Goal: Task Accomplishment & Management: Use online tool/utility

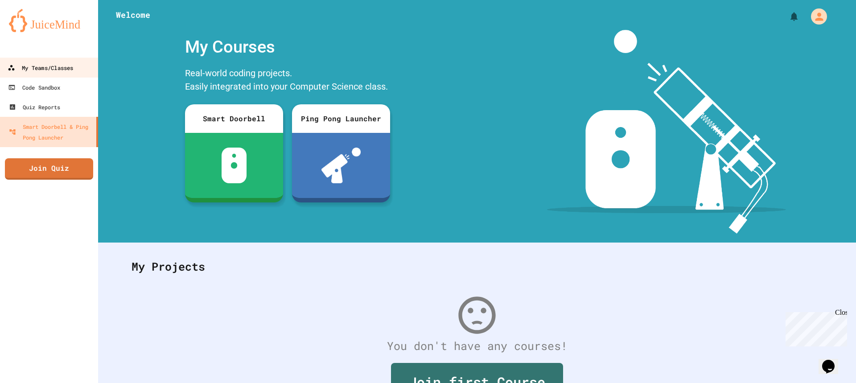
click at [52, 60] on link "My Teams/Classes" at bounding box center [49, 68] width 101 height 20
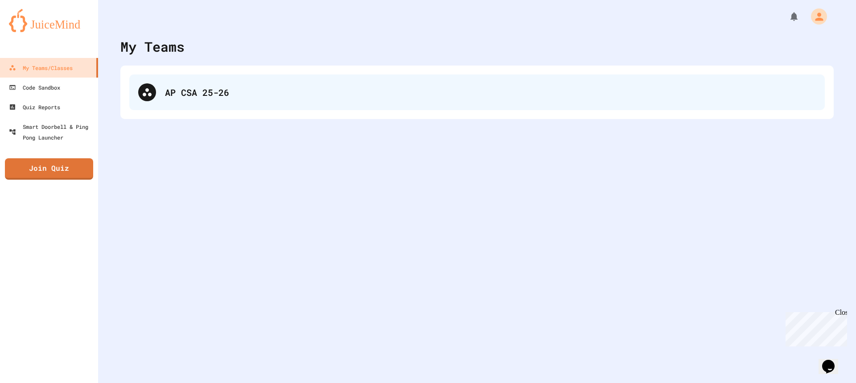
click at [263, 90] on div "AP CSA 25-26" at bounding box center [490, 92] width 651 height 13
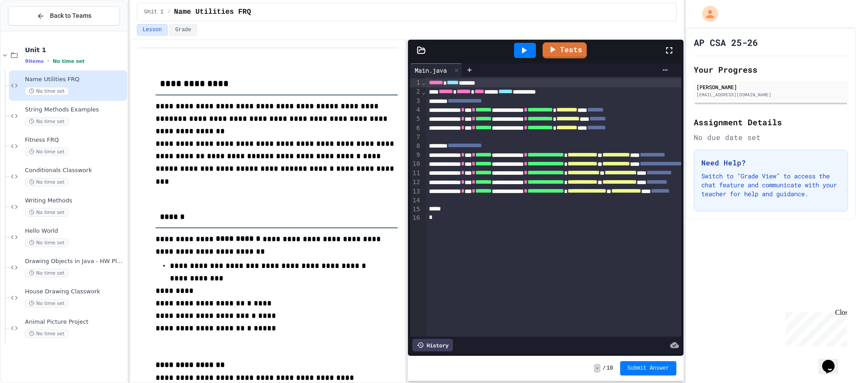
click at [417, 49] on icon at bounding box center [421, 50] width 9 height 9
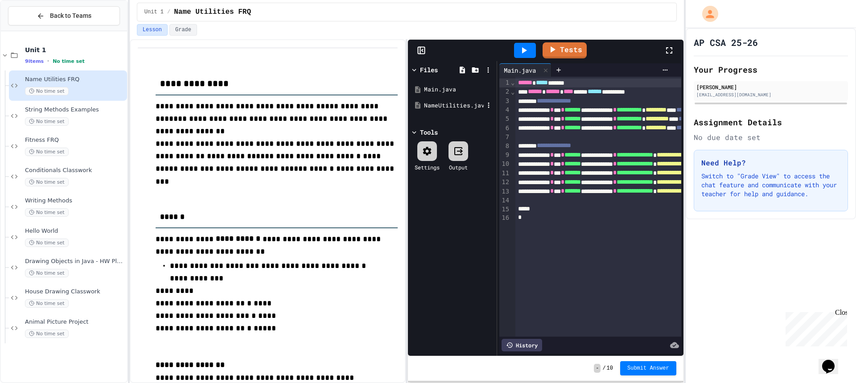
click at [450, 109] on div "NameUtilities.java" at bounding box center [454, 105] width 60 height 9
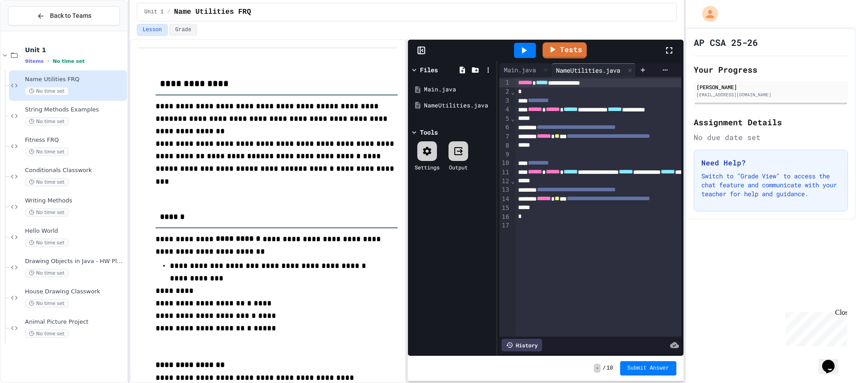
click at [667, 52] on icon at bounding box center [669, 50] width 11 height 11
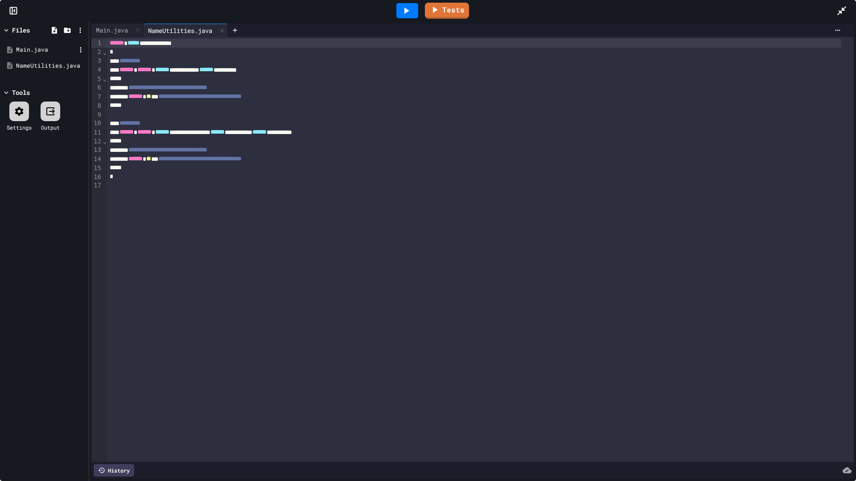
click at [38, 44] on div "Main.java" at bounding box center [44, 50] width 84 height 16
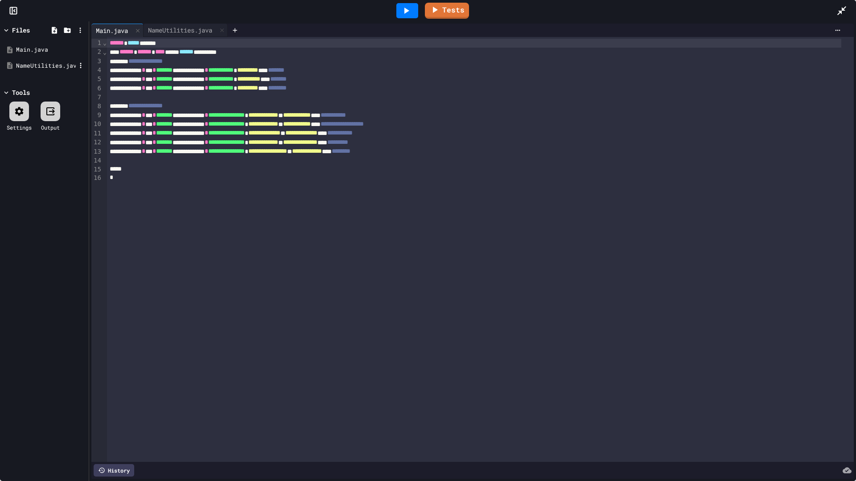
click at [44, 63] on div "NameUtilities.java" at bounding box center [46, 66] width 60 height 9
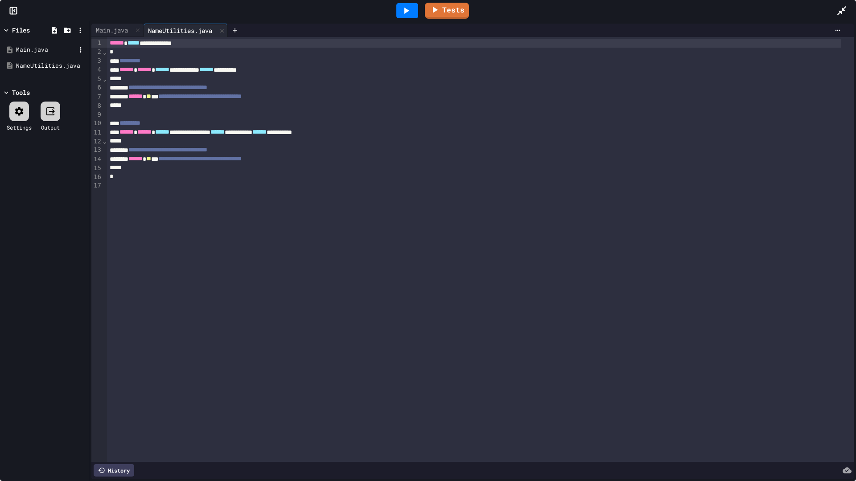
click at [43, 51] on div "Main.java" at bounding box center [46, 49] width 60 height 9
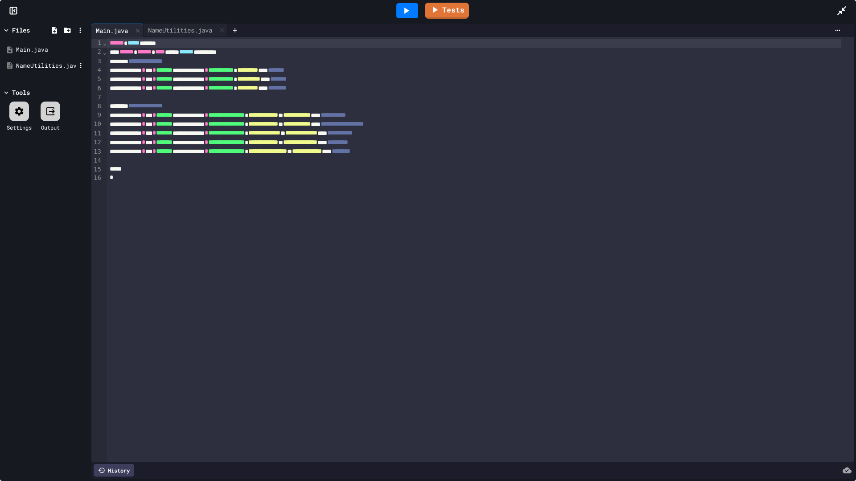
click at [44, 60] on div "NameUtilities.java" at bounding box center [44, 66] width 84 height 16
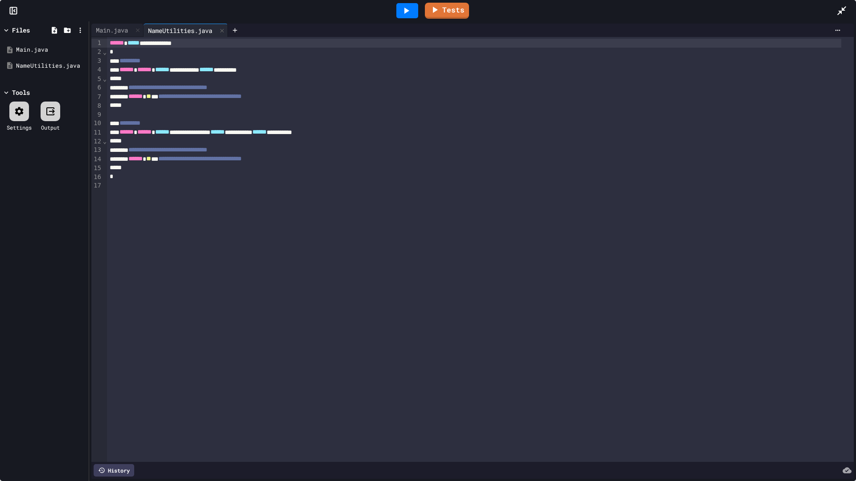
click at [273, 87] on div "**********" at bounding box center [474, 87] width 734 height 9
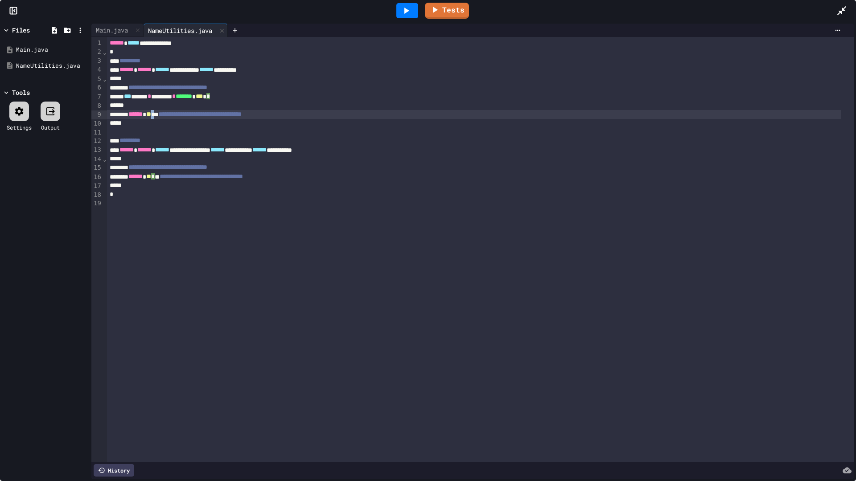
click at [169, 114] on div "**********" at bounding box center [474, 114] width 734 height 9
click at [444, 12] on link "Tests" at bounding box center [446, 9] width 41 height 17
click at [451, 14] on link "Tests" at bounding box center [447, 9] width 44 height 17
click at [42, 52] on div "Main.java" at bounding box center [46, 49] width 60 height 9
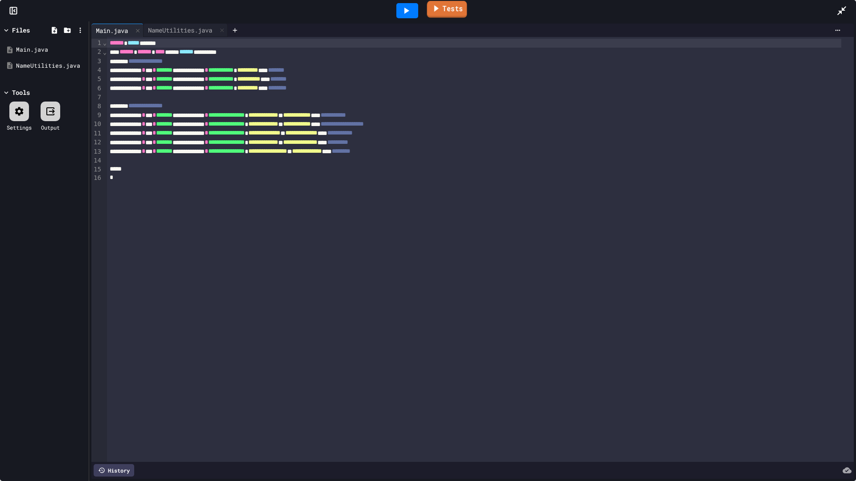
click at [444, 10] on link "Tests" at bounding box center [447, 9] width 40 height 17
click at [838, 7] on icon at bounding box center [841, 10] width 11 height 11
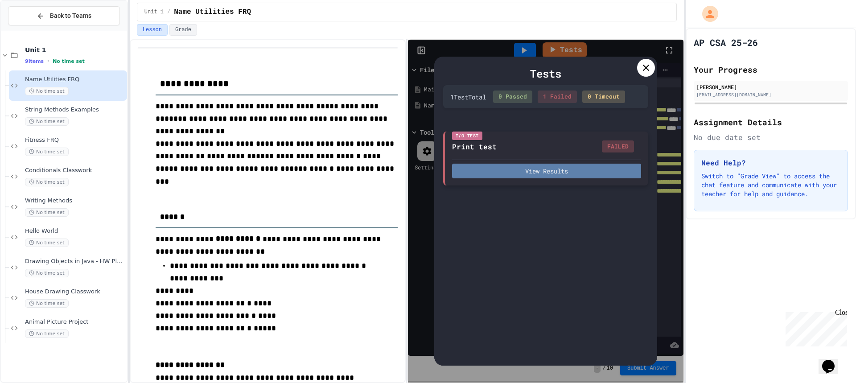
click at [515, 174] on button "View Results" at bounding box center [546, 171] width 189 height 15
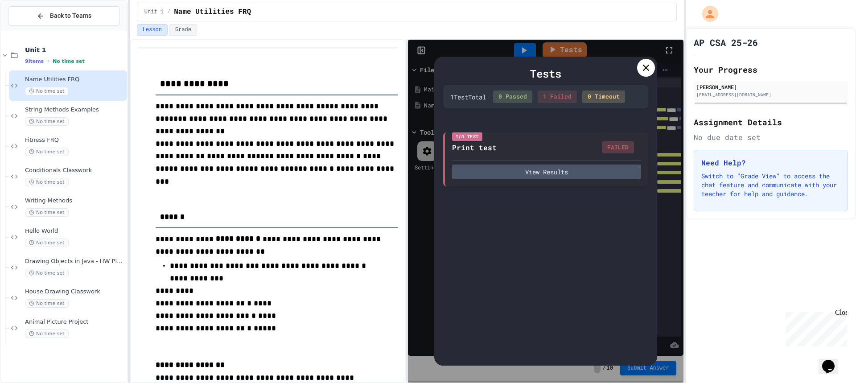
drag, startPoint x: 303, startPoint y: 212, endPoint x: 273, endPoint y: 210, distance: 29.5
drag, startPoint x: 460, startPoint y: 213, endPoint x: 435, endPoint y: 210, distance: 24.6
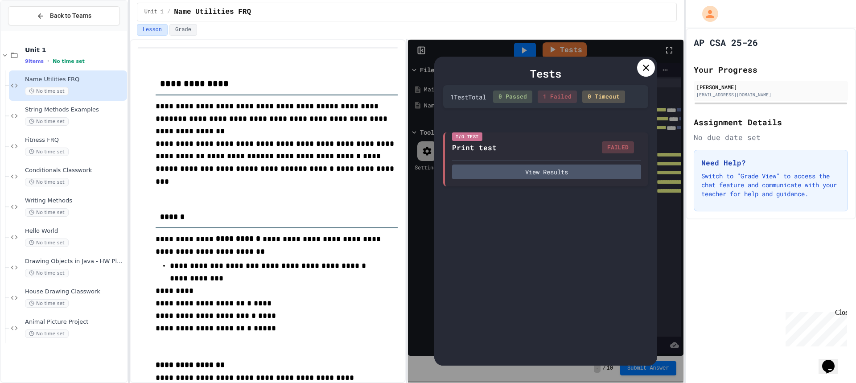
click at [638, 76] on div "Tests" at bounding box center [545, 74] width 205 height 16
click at [643, 70] on icon at bounding box center [646, 67] width 11 height 11
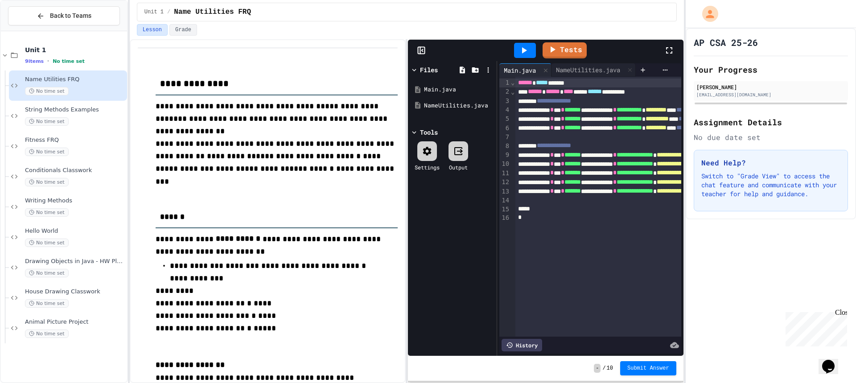
click at [666, 50] on icon at bounding box center [669, 50] width 11 height 11
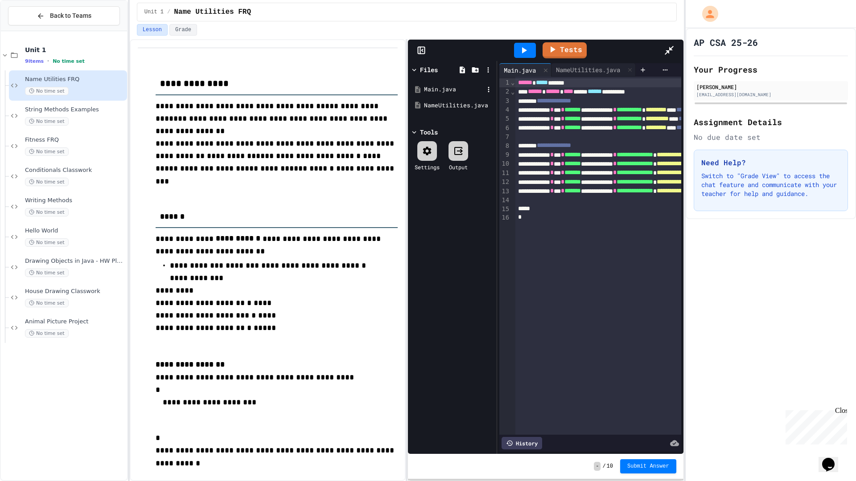
click at [424, 85] on div "Main.java" at bounding box center [454, 89] width 60 height 9
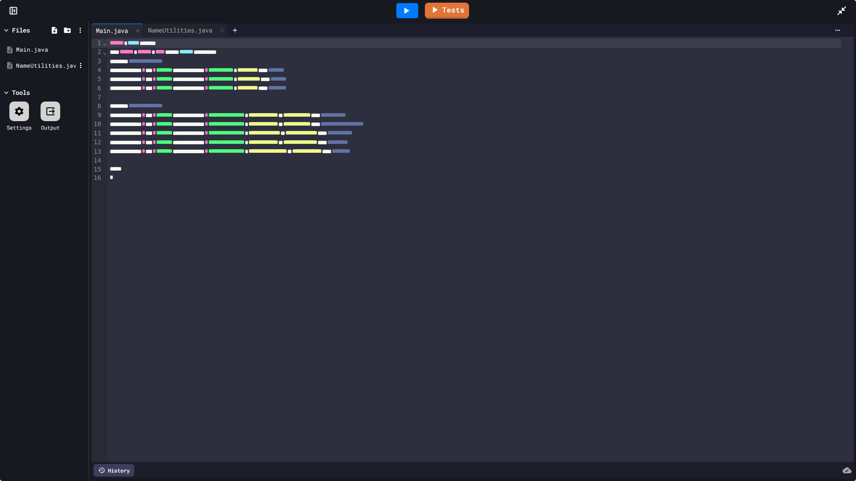
click at [35, 65] on div "NameUtilities.java" at bounding box center [46, 66] width 60 height 9
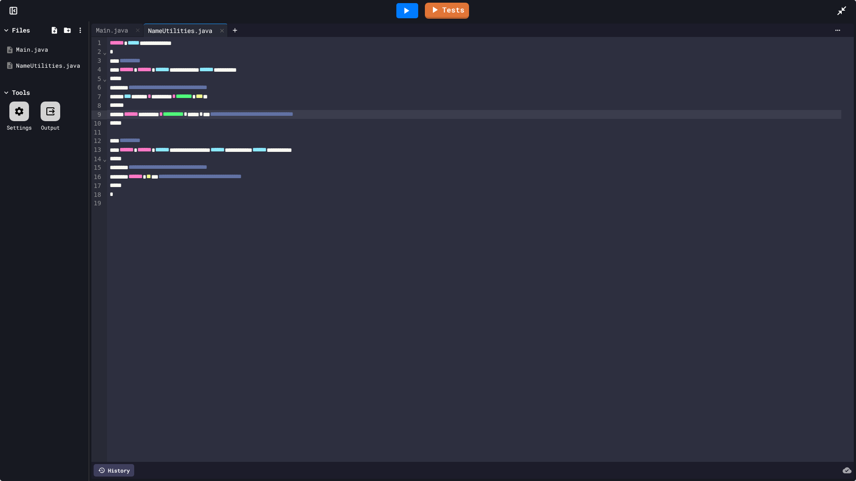
click at [203, 116] on span "*" at bounding box center [201, 114] width 4 height 6
click at [462, 9] on link "Tests" at bounding box center [447, 9] width 45 height 17
click at [847, 14] on icon at bounding box center [841, 10] width 11 height 11
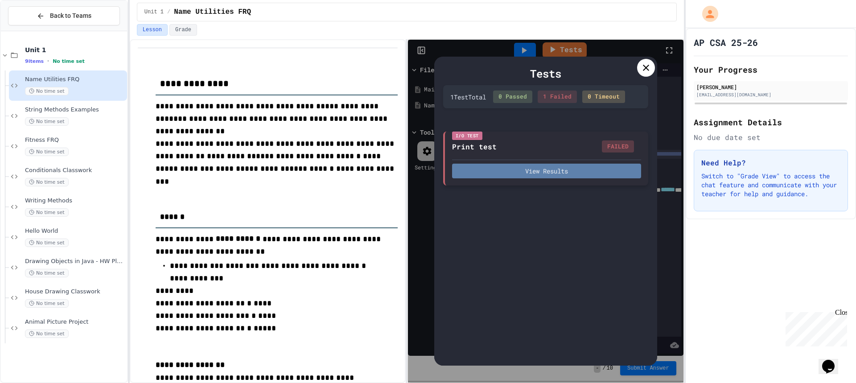
click at [534, 164] on button "View Results" at bounding box center [546, 171] width 189 height 15
click at [642, 66] on div at bounding box center [646, 68] width 18 height 18
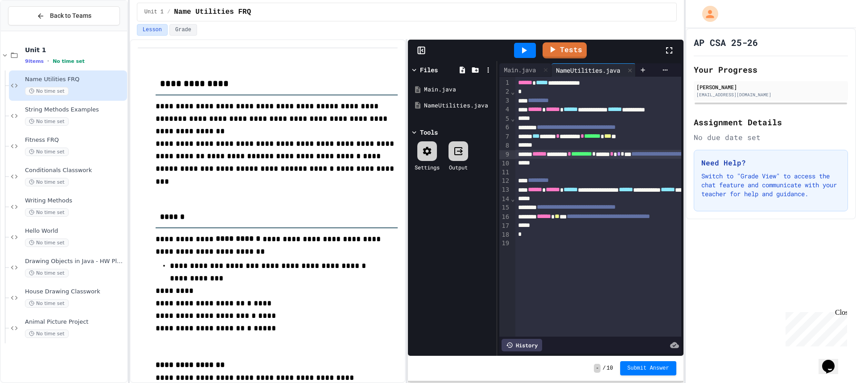
click at [670, 50] on icon at bounding box center [669, 50] width 11 height 11
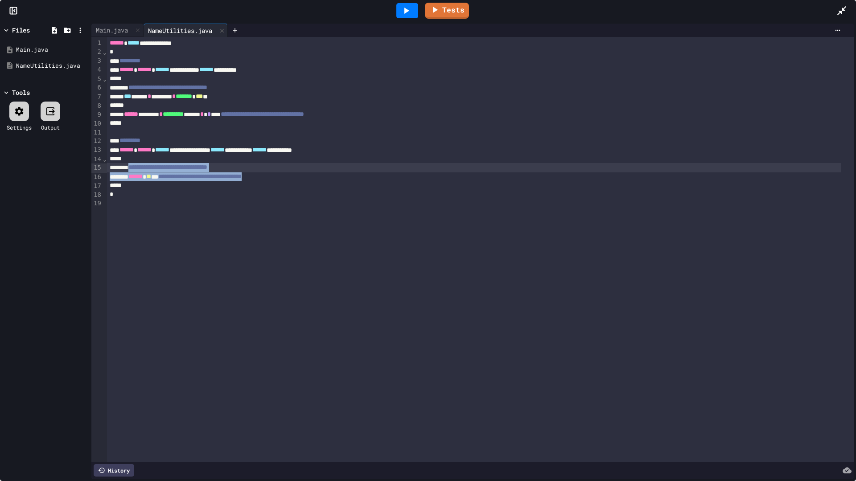
drag, startPoint x: 304, startPoint y: 180, endPoint x: 136, endPoint y: 165, distance: 168.7
click at [136, 165] on div "**********" at bounding box center [480, 249] width 747 height 425
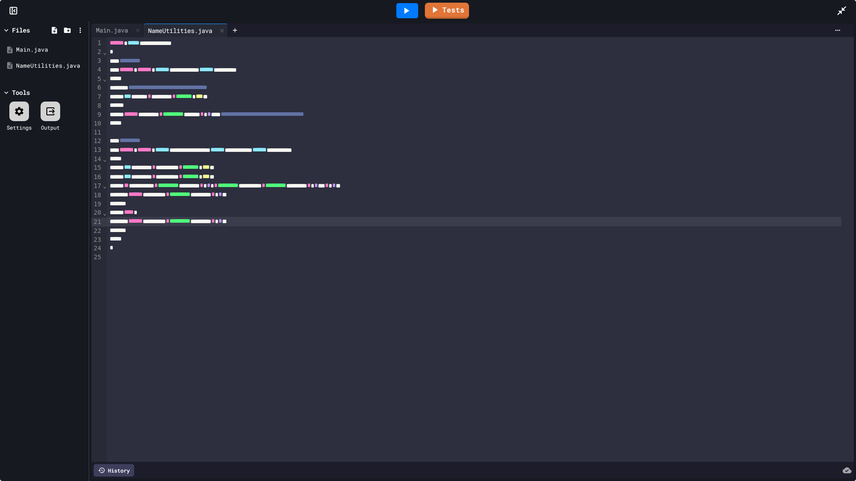
click at [844, 12] on icon at bounding box center [841, 10] width 11 height 11
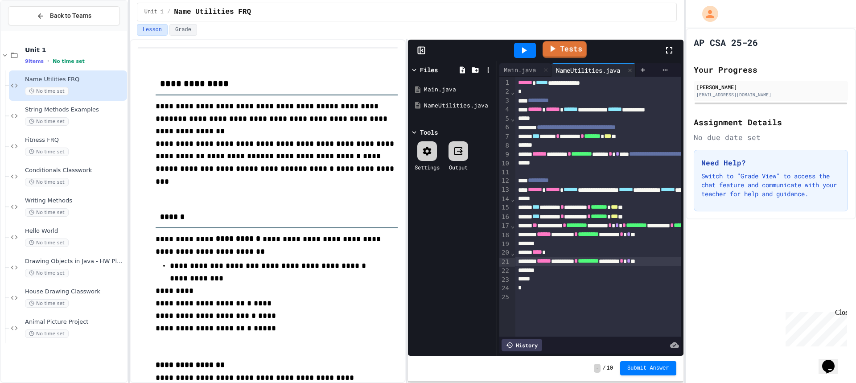
click at [566, 48] on link "Tests" at bounding box center [565, 49] width 44 height 17
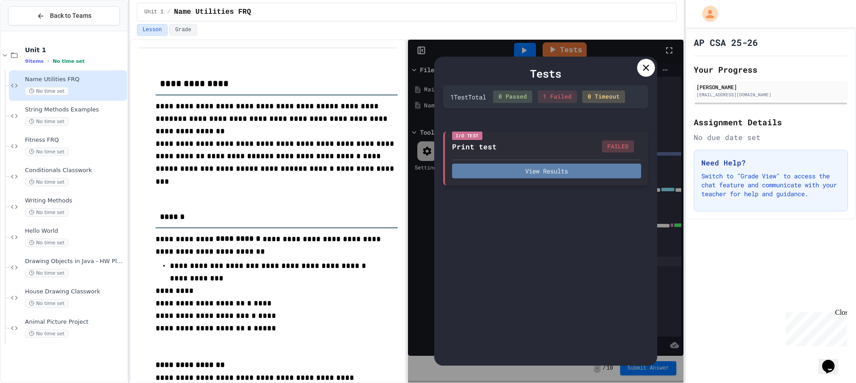
click at [559, 170] on button "View Results" at bounding box center [546, 171] width 189 height 15
drag, startPoint x: 645, startPoint y: 69, endPoint x: 656, endPoint y: 62, distance: 13.6
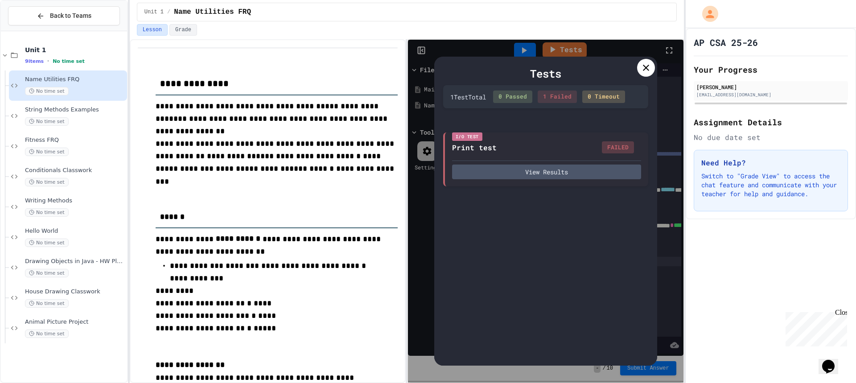
click at [646, 69] on icon at bounding box center [646, 67] width 11 height 11
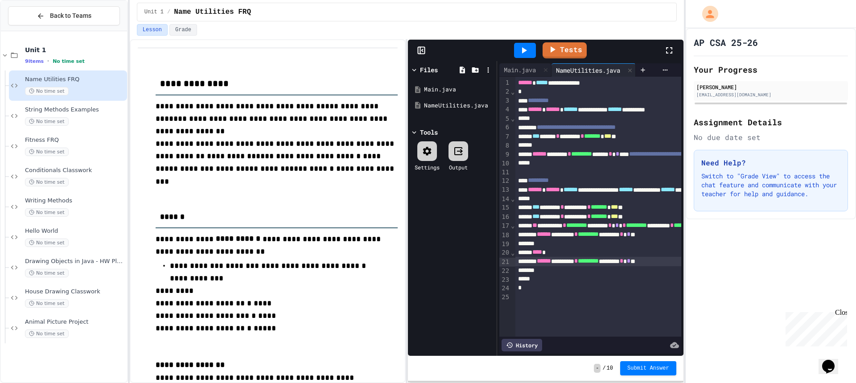
click at [671, 47] on icon at bounding box center [669, 50] width 11 height 11
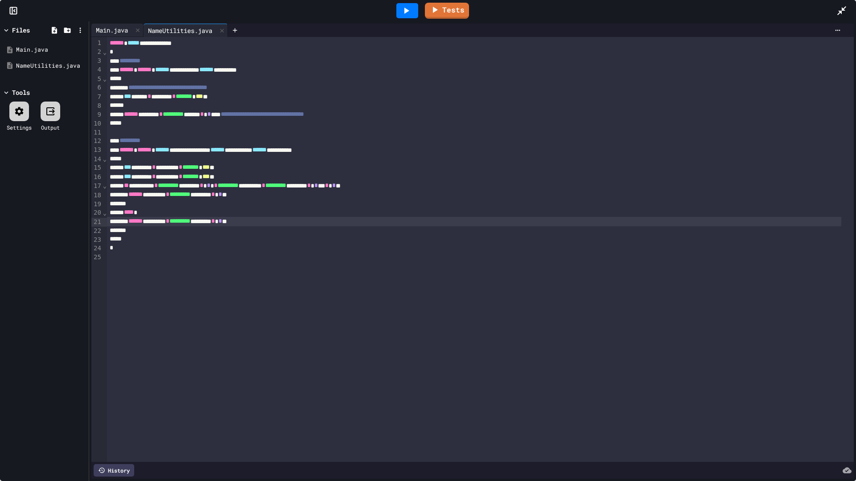
click at [119, 33] on div "Main.java" at bounding box center [111, 29] width 41 height 9
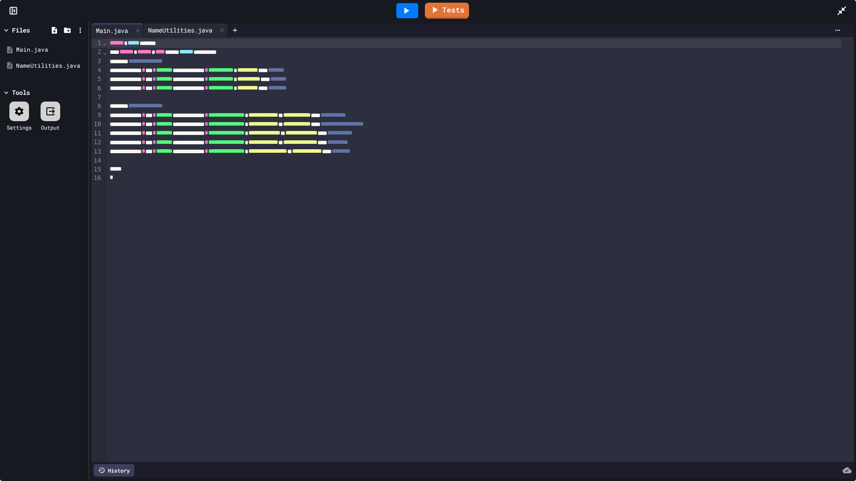
click at [169, 33] on div "NameUtilities.java" at bounding box center [180, 29] width 73 height 9
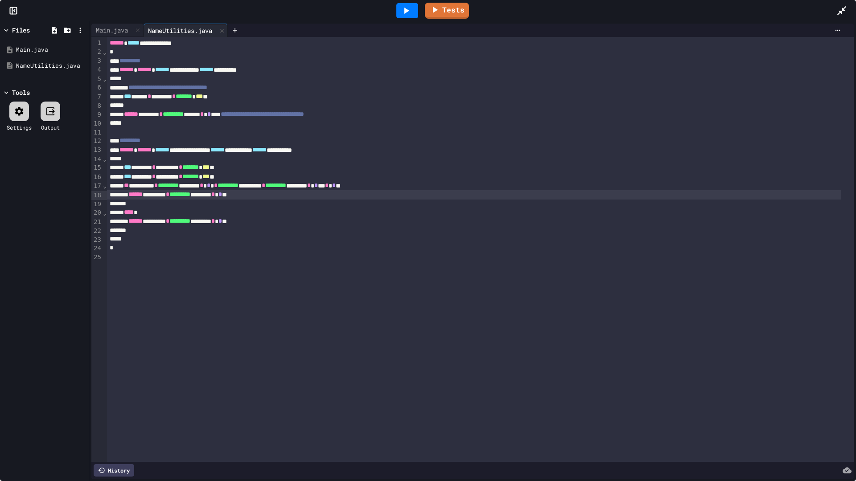
click at [280, 196] on div "****** ********* * ********* ******** * * **" at bounding box center [474, 194] width 734 height 9
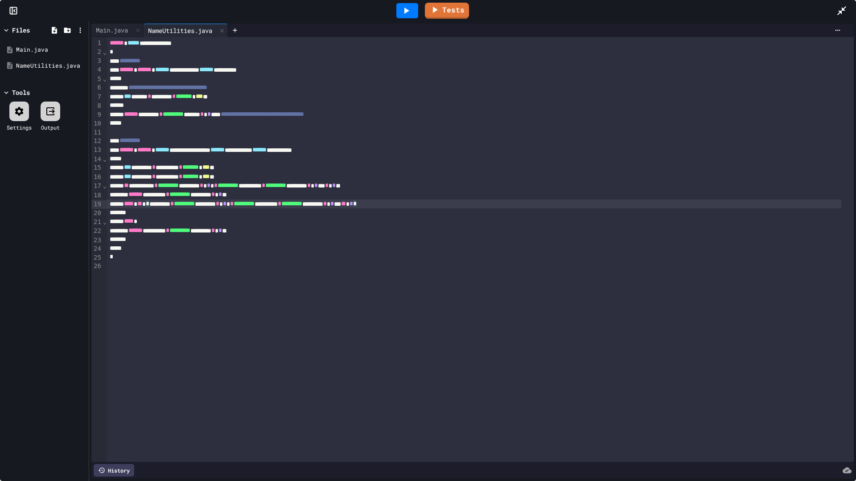
click at [467, 206] on div "**********" at bounding box center [474, 204] width 734 height 9
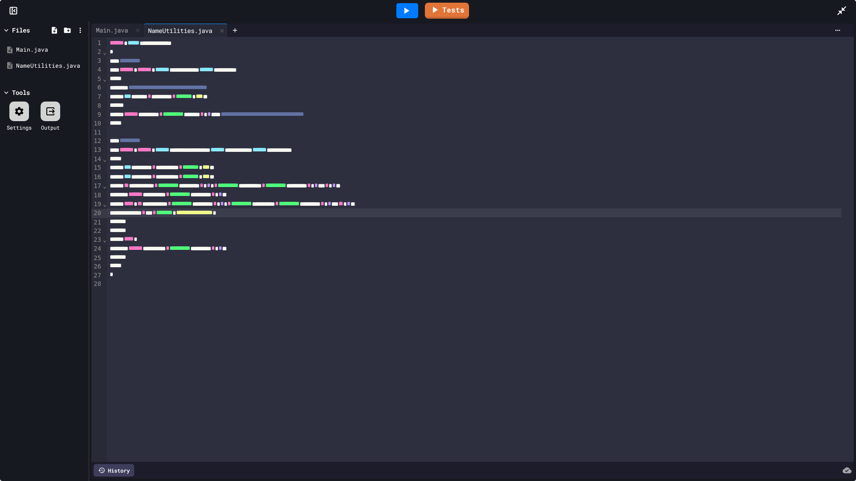
click at [840, 13] on icon at bounding box center [841, 10] width 9 height 9
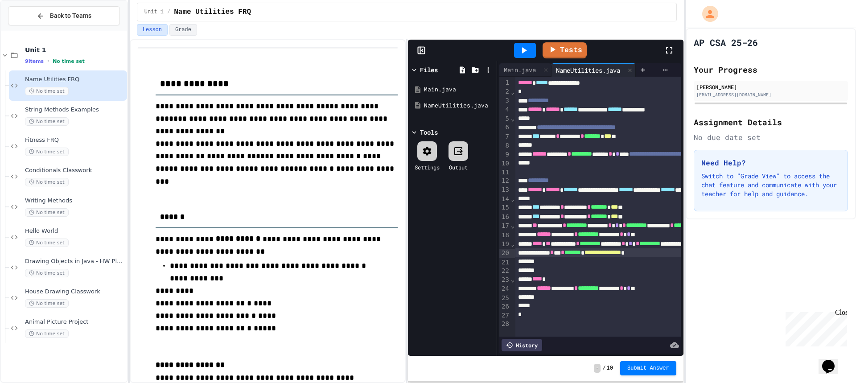
click at [667, 42] on div at bounding box center [674, 50] width 20 height 24
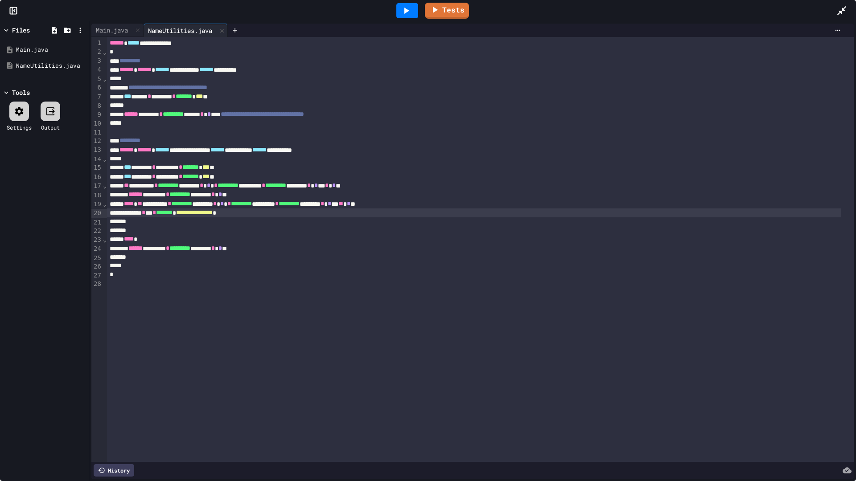
click at [149, 230] on div "*" at bounding box center [474, 230] width 734 height 9
click at [282, 198] on div "****** ********* * ********* ******** * * **" at bounding box center [474, 194] width 734 height 9
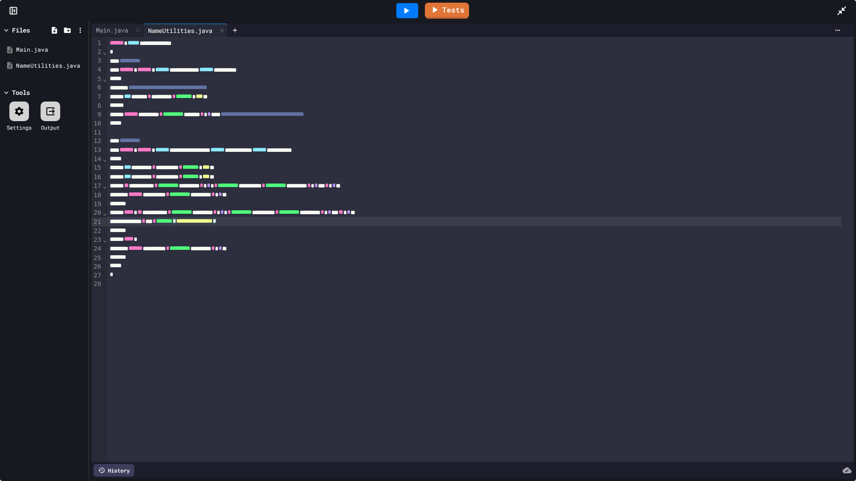
click at [839, 9] on icon at bounding box center [841, 10] width 11 height 11
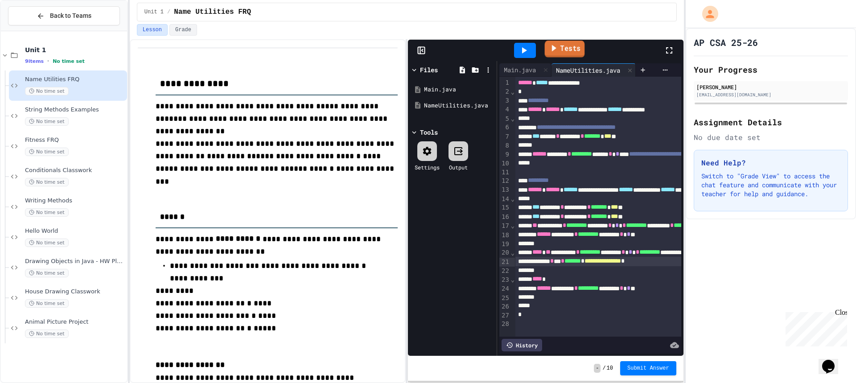
click at [568, 49] on link "Tests" at bounding box center [565, 49] width 40 height 17
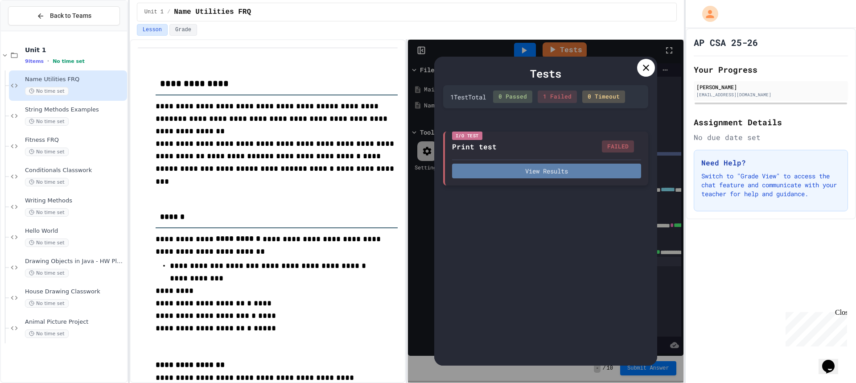
click at [550, 170] on button "View Results" at bounding box center [546, 171] width 189 height 15
click at [643, 74] on div at bounding box center [646, 68] width 18 height 18
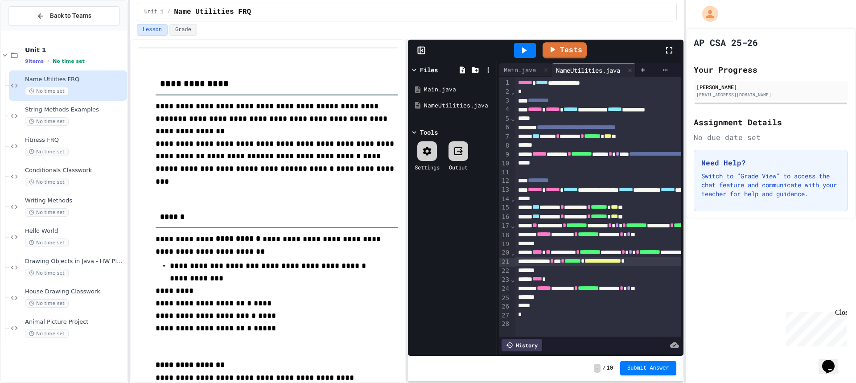
click at [661, 51] on div "Tests" at bounding box center [549, 50] width 229 height 24
click at [667, 50] on icon at bounding box center [669, 50] width 11 height 11
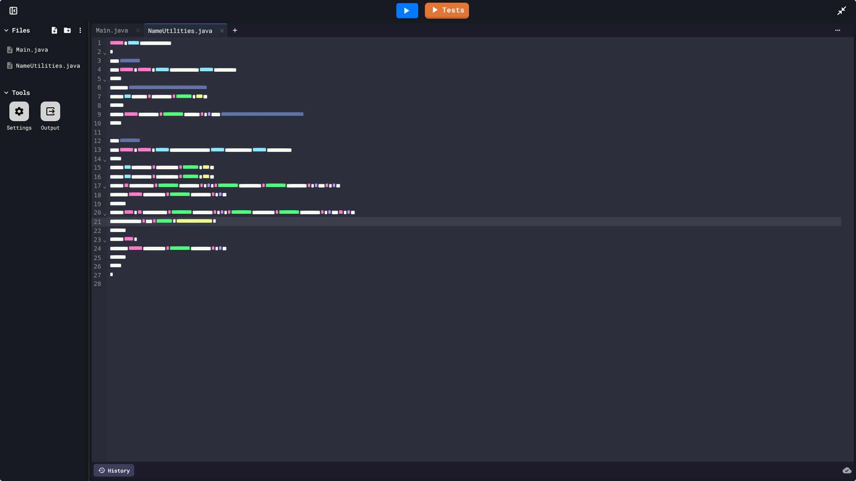
click at [265, 221] on div "**********" at bounding box center [474, 221] width 734 height 9
click at [842, 7] on icon at bounding box center [841, 10] width 11 height 11
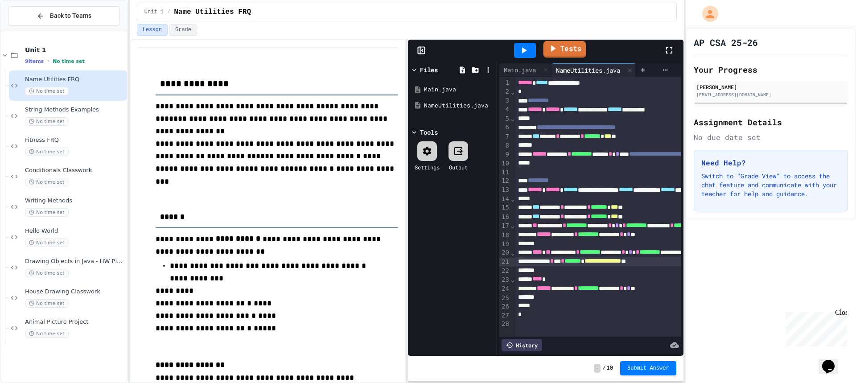
click at [578, 56] on link "Tests" at bounding box center [564, 49] width 43 height 17
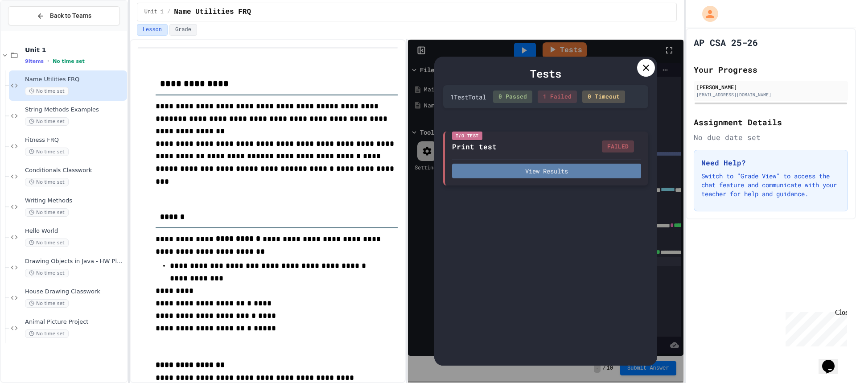
click at [591, 169] on button "View Results" at bounding box center [546, 171] width 189 height 15
click at [637, 68] on div at bounding box center [646, 68] width 18 height 18
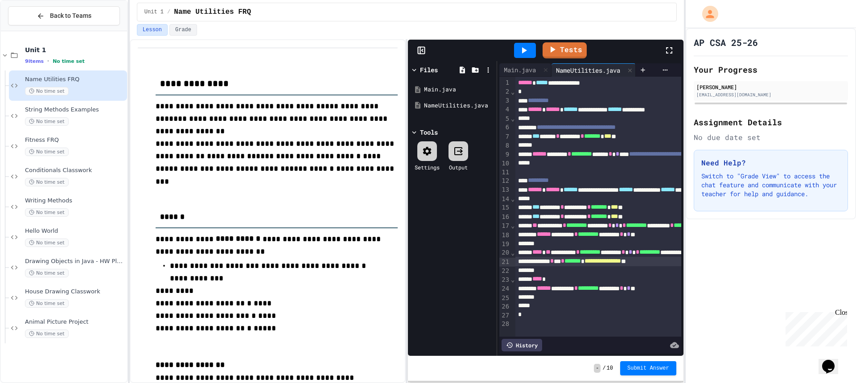
click at [667, 52] on icon at bounding box center [669, 50] width 11 height 11
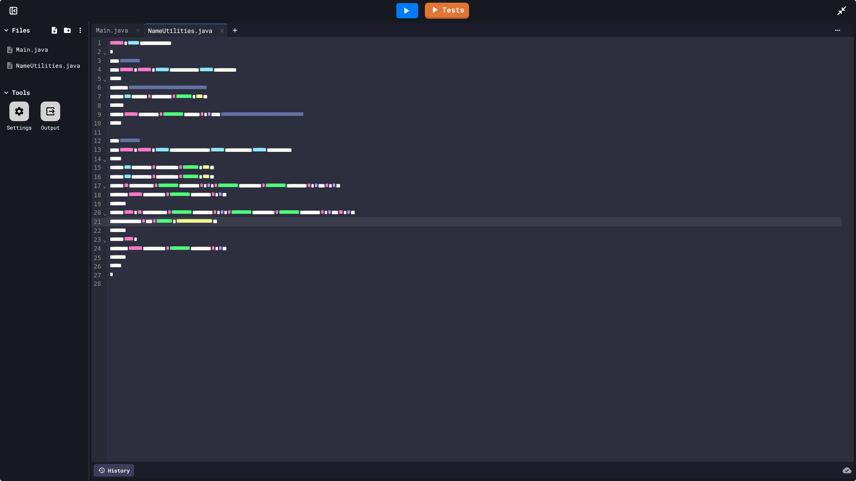
click at [156, 231] on div "*" at bounding box center [474, 230] width 734 height 9
click at [155, 259] on div "*" at bounding box center [474, 257] width 734 height 9
click at [153, 230] on div "*" at bounding box center [474, 230] width 734 height 9
click at [412, 12] on div at bounding box center [407, 10] width 22 height 15
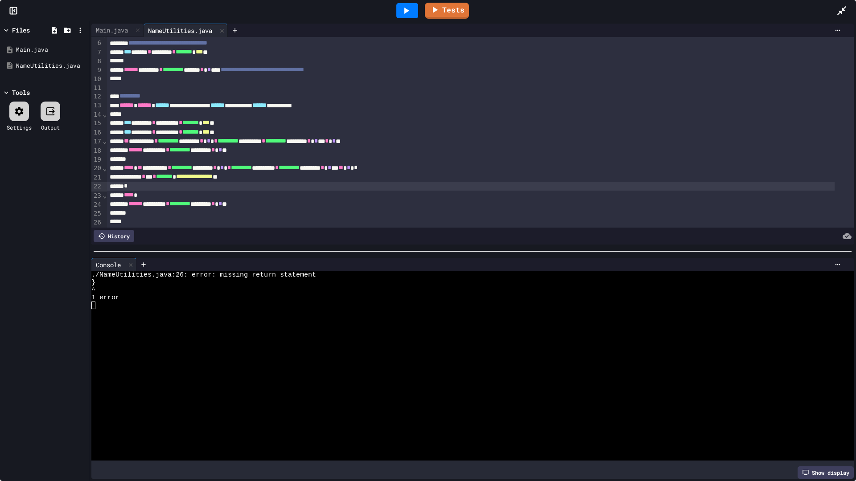
scroll to position [73, 0]
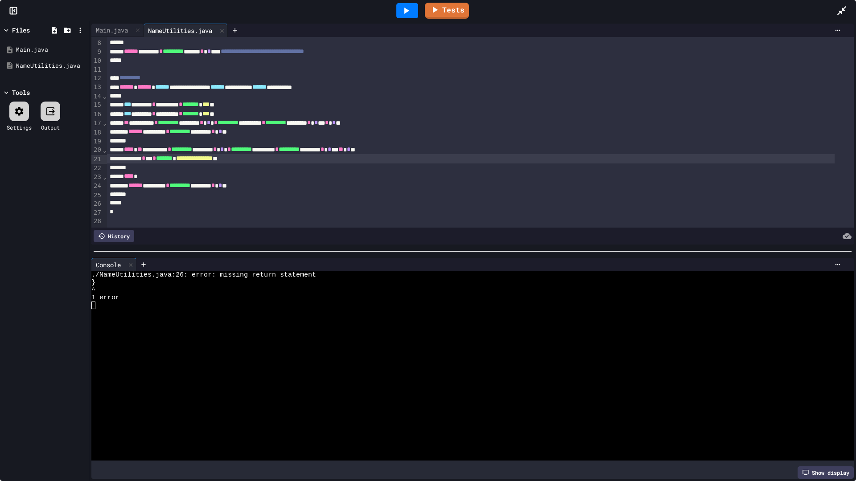
click at [173, 155] on span "*******" at bounding box center [164, 158] width 16 height 6
click at [199, 154] on div "**********" at bounding box center [471, 158] width 728 height 9
click at [411, 12] on icon at bounding box center [406, 10] width 11 height 11
click at [217, 154] on div "**********" at bounding box center [471, 158] width 728 height 9
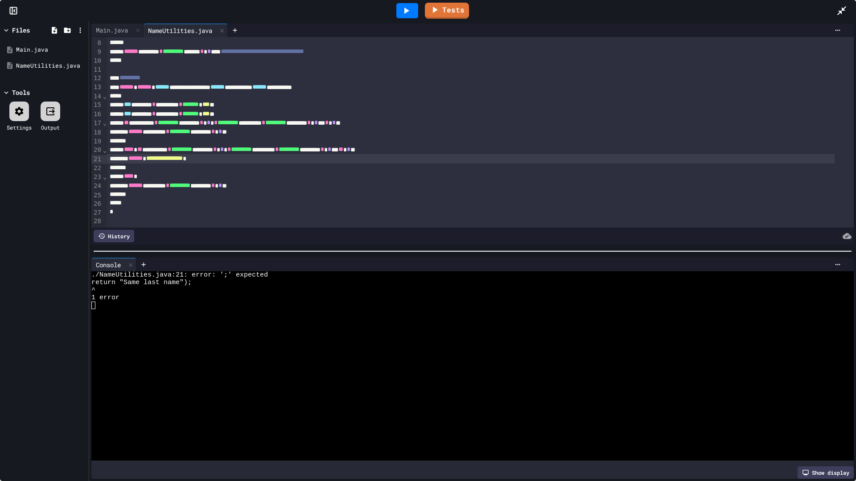
click at [407, 9] on icon at bounding box center [406, 10] width 11 height 11
click at [839, 9] on icon at bounding box center [841, 10] width 11 height 11
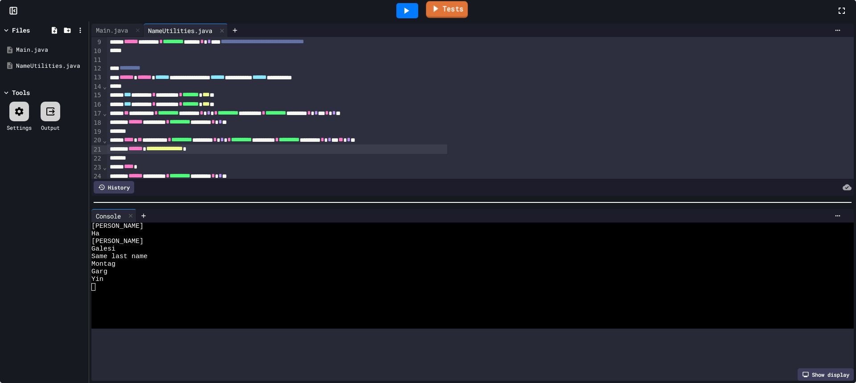
click at [468, 18] on link "Tests" at bounding box center [447, 9] width 42 height 17
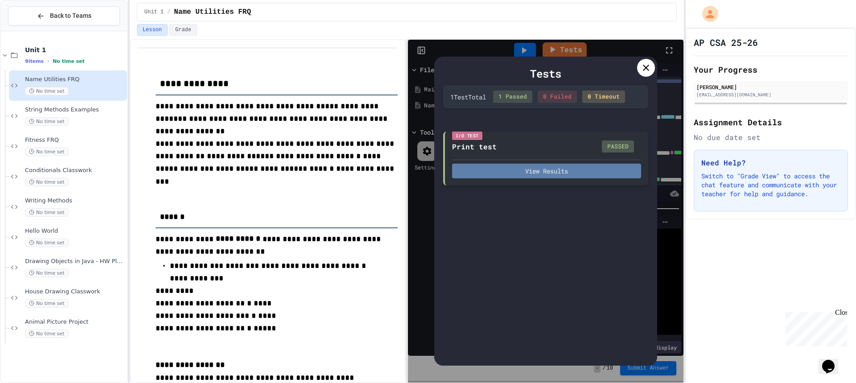
click at [557, 167] on button "View Results" at bounding box center [546, 171] width 189 height 15
click at [643, 57] on div "Tests 1 Test Total 1 Passed 0 Failed 0 Timeout I/O Test Print test PASSED View …" at bounding box center [545, 211] width 223 height 308
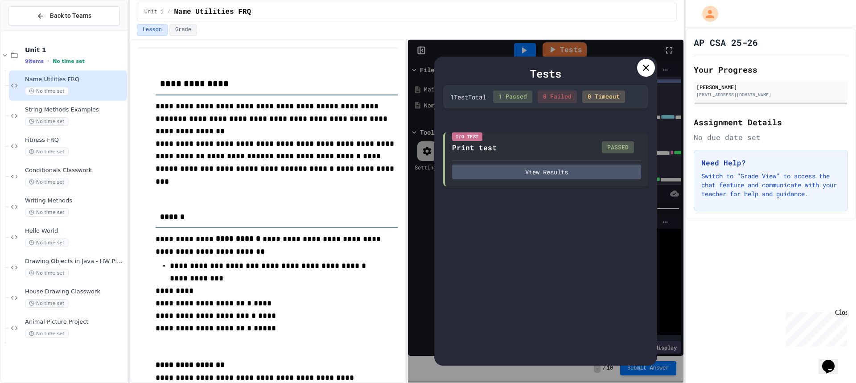
click at [645, 66] on icon at bounding box center [646, 67] width 11 height 11
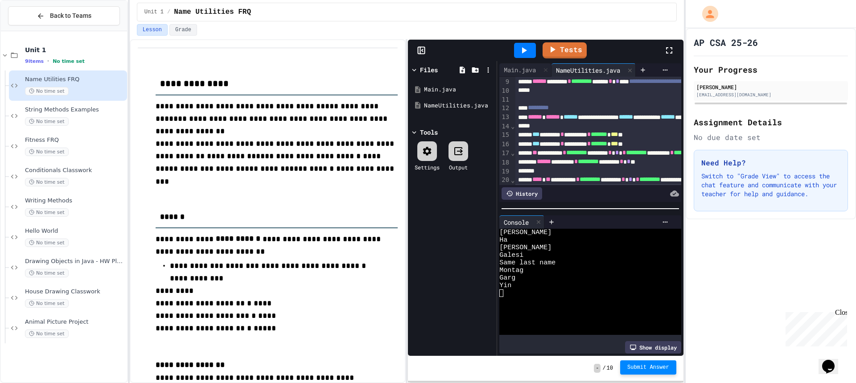
click at [654, 370] on span "Submit Answer" at bounding box center [648, 367] width 42 height 7
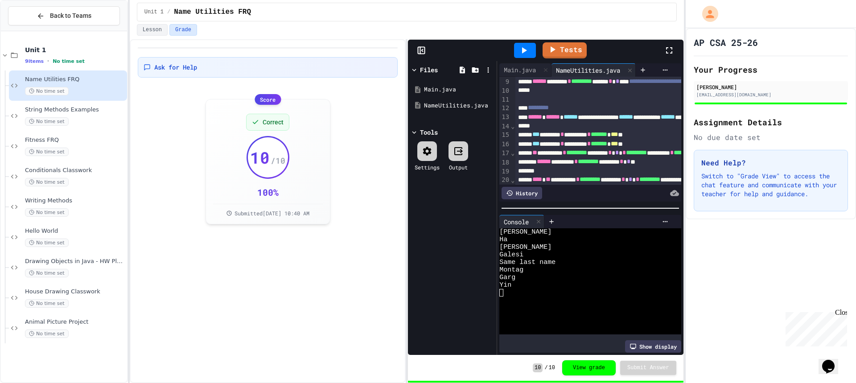
click at [672, 51] on icon at bounding box center [669, 50] width 11 height 11
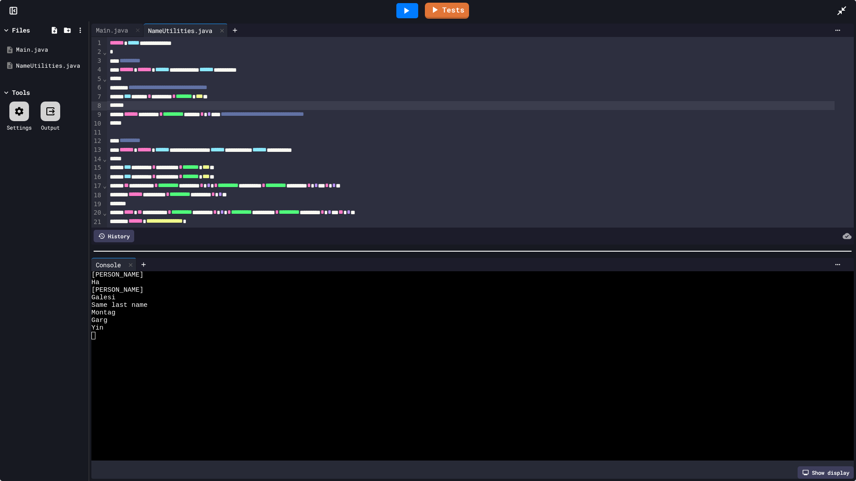
click at [209, 104] on div at bounding box center [471, 105] width 728 height 9
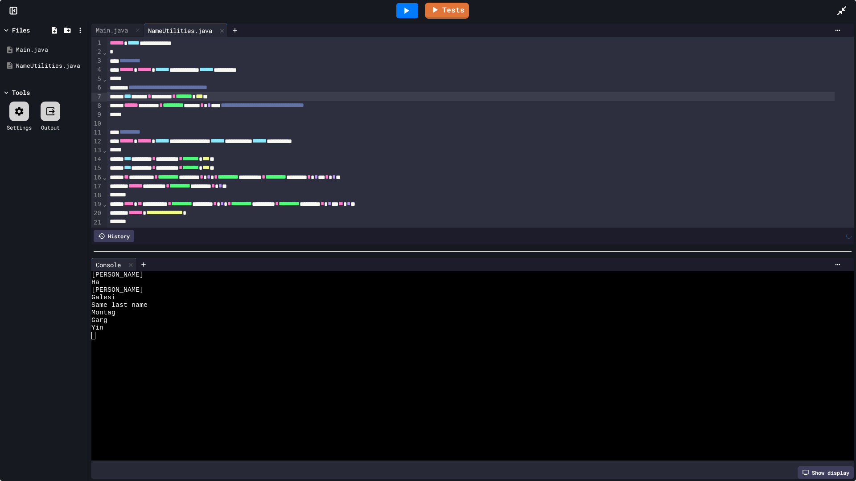
scroll to position [64, 0]
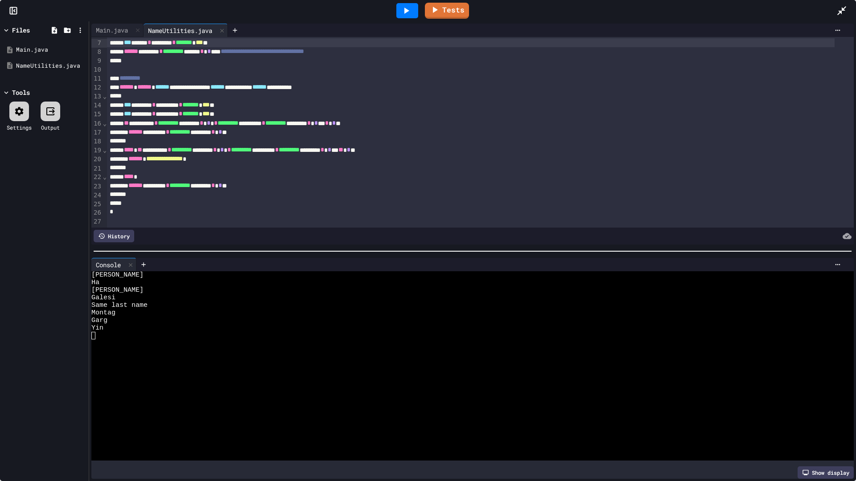
click at [840, 5] on icon at bounding box center [841, 10] width 11 height 11
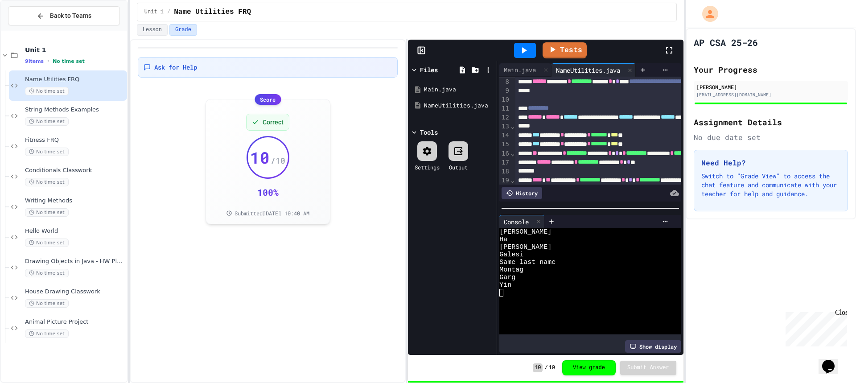
click at [666, 55] on icon at bounding box center [669, 50] width 11 height 11
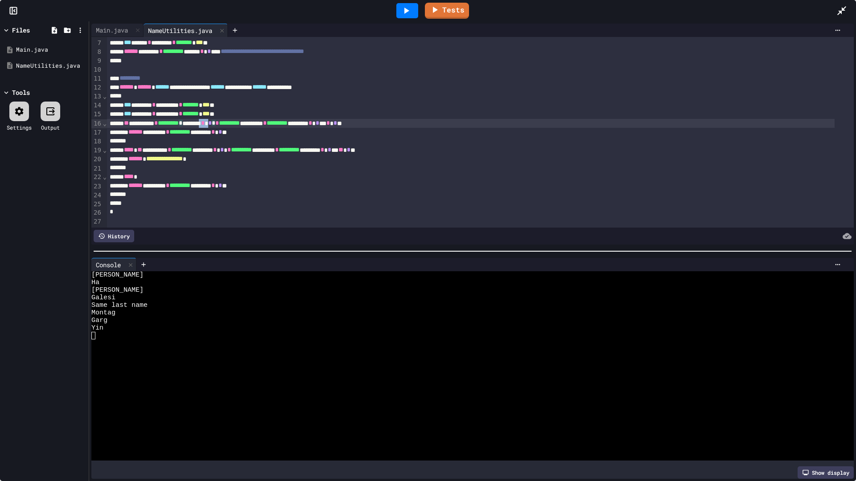
scroll to position [64, 0]
drag, startPoint x: 252, startPoint y: 113, endPoint x: 144, endPoint y: 112, distance: 108.3
click at [144, 119] on div "**********" at bounding box center [471, 123] width 728 height 9
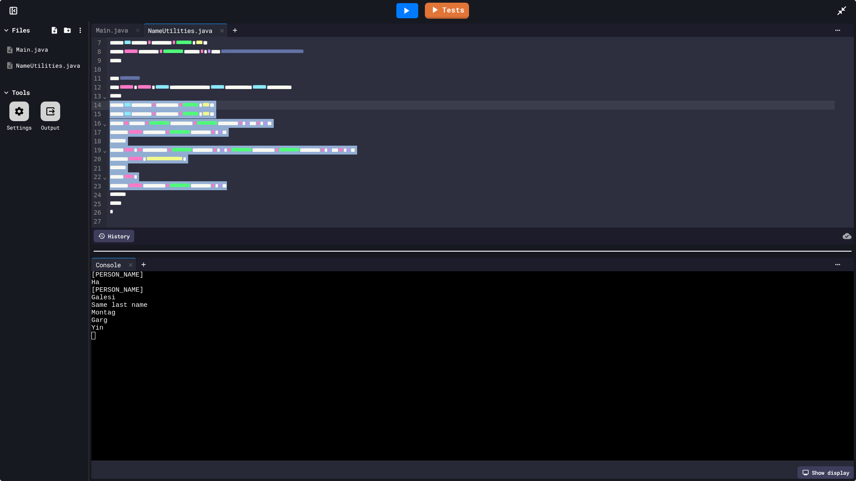
drag, startPoint x: 309, startPoint y: 177, endPoint x: 107, endPoint y: 100, distance: 216.7
click at [107, 100] on div "**********" at bounding box center [480, 105] width 747 height 244
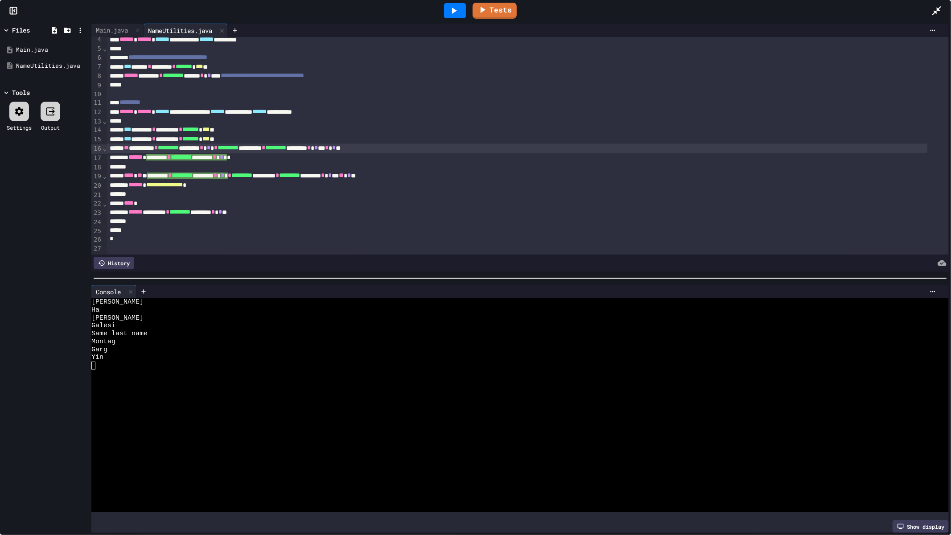
scroll to position [41, 0]
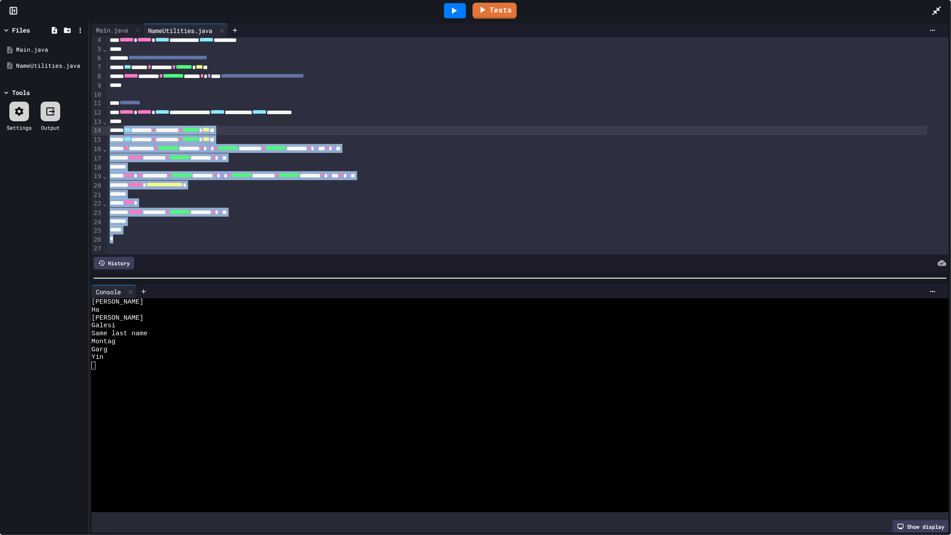
drag, startPoint x: 159, startPoint y: 224, endPoint x: 128, endPoint y: 117, distance: 110.9
click at [128, 117] on div "**********" at bounding box center [528, 130] width 842 height 247
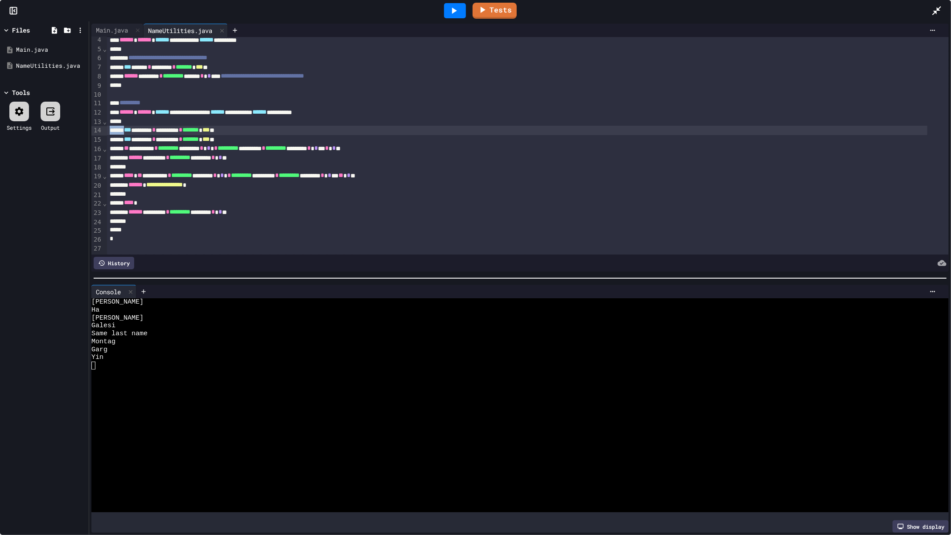
click at [155, 226] on div "*" at bounding box center [517, 230] width 820 height 9
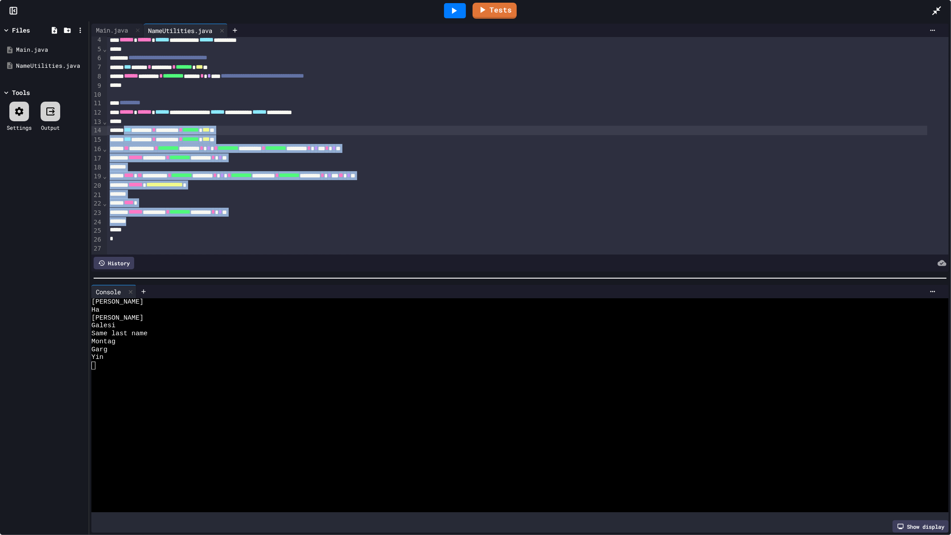
drag, startPoint x: 136, startPoint y: 211, endPoint x: 128, endPoint y: 121, distance: 90.0
click at [128, 121] on div "**********" at bounding box center [528, 130] width 842 height 247
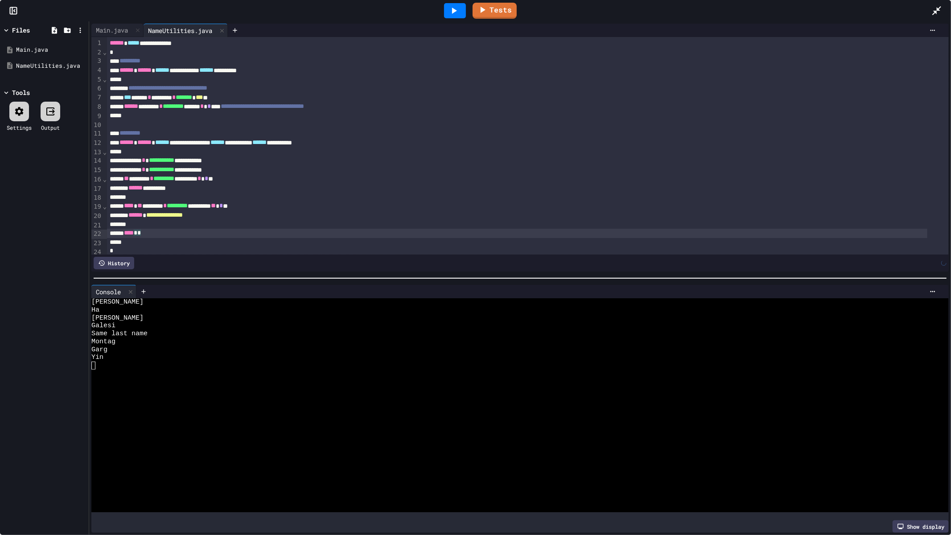
scroll to position [6, 0]
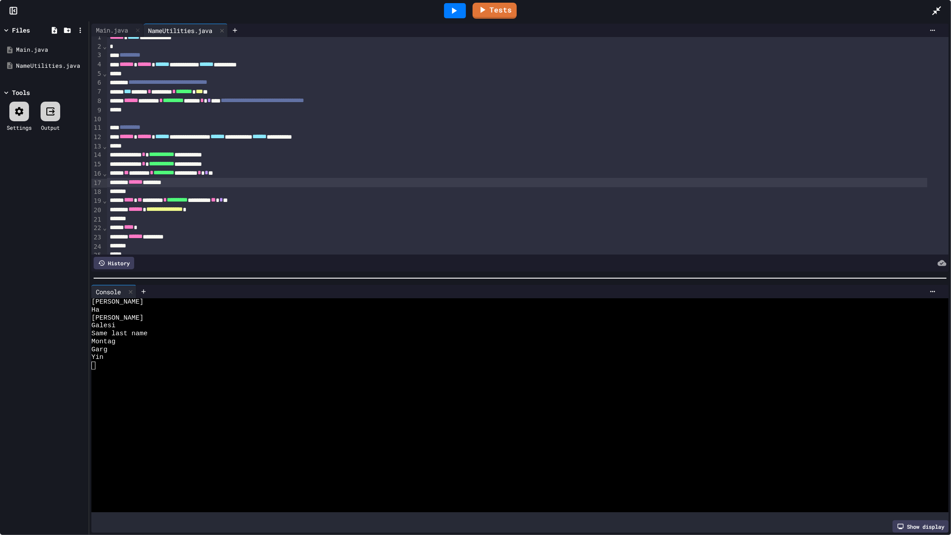
click at [855, 8] on div "Tests" at bounding box center [479, 11] width 904 height 24
click at [855, 8] on icon at bounding box center [936, 10] width 11 height 11
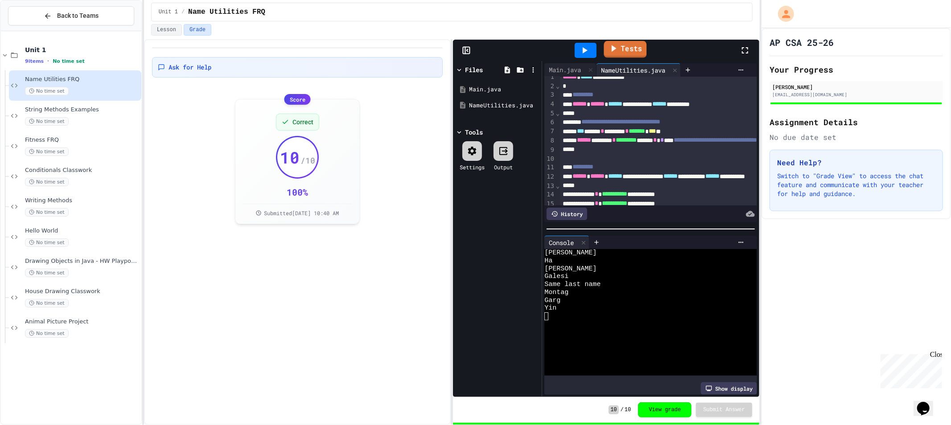
click at [615, 47] on icon at bounding box center [613, 48] width 10 height 11
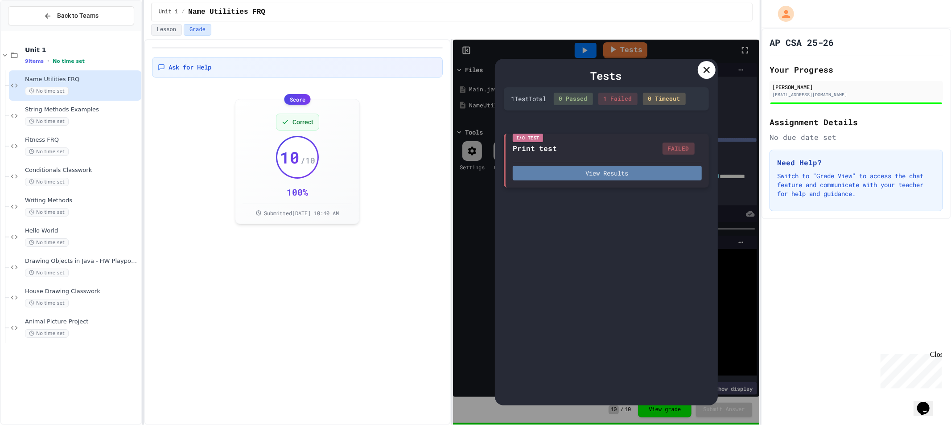
click at [608, 174] on button "View Results" at bounding box center [607, 173] width 189 height 15
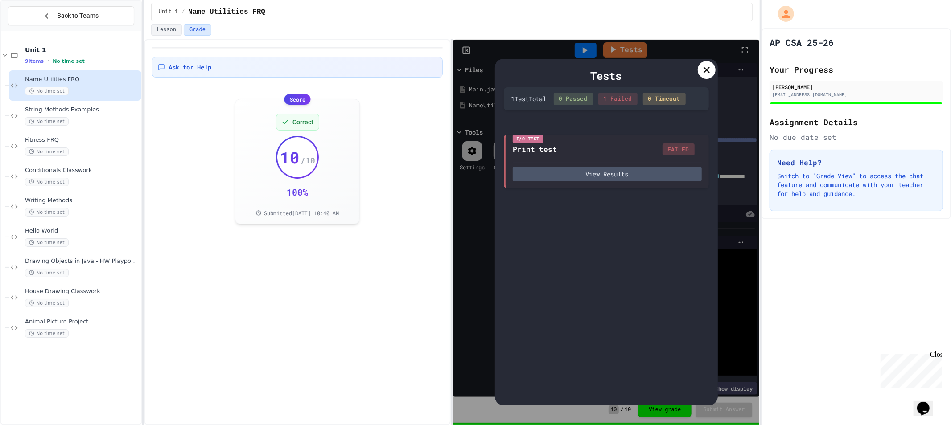
click at [697, 75] on div "Tests" at bounding box center [606, 76] width 205 height 16
drag, startPoint x: 707, startPoint y: 61, endPoint x: 737, endPoint y: 50, distance: 31.5
click at [708, 61] on div at bounding box center [707, 70] width 18 height 18
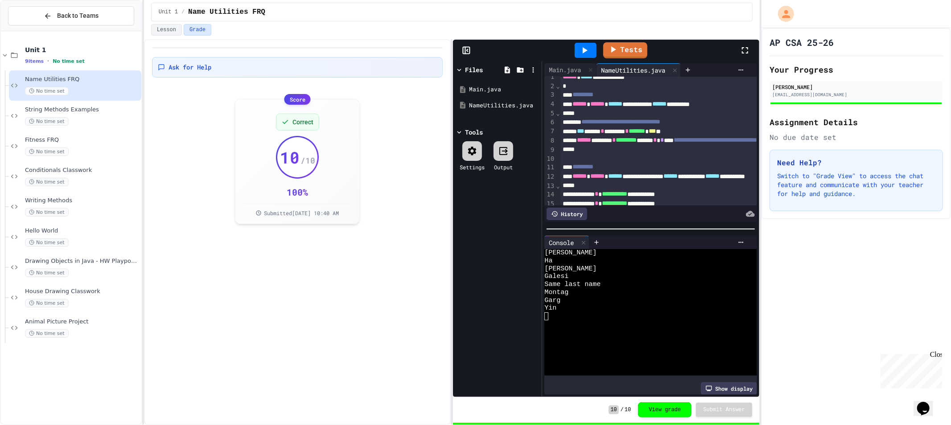
click at [748, 47] on icon at bounding box center [745, 50] width 11 height 11
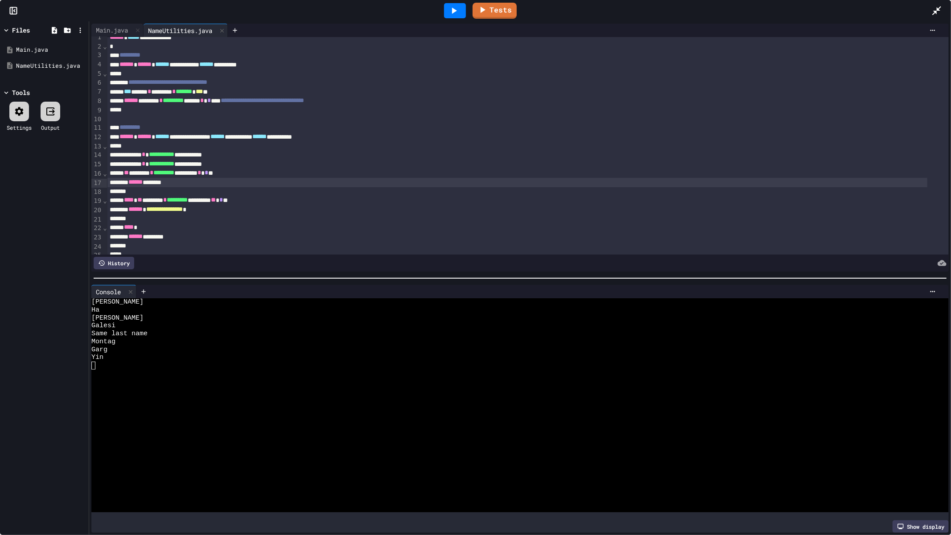
click at [206, 184] on div "****** *******" at bounding box center [517, 182] width 820 height 9
click at [460, 6] on div at bounding box center [455, 10] width 22 height 15
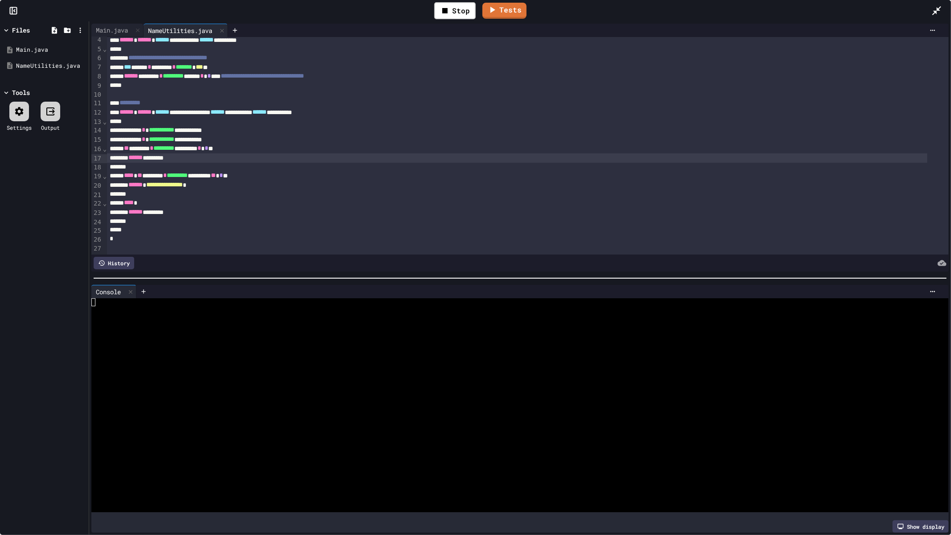
scroll to position [119, 0]
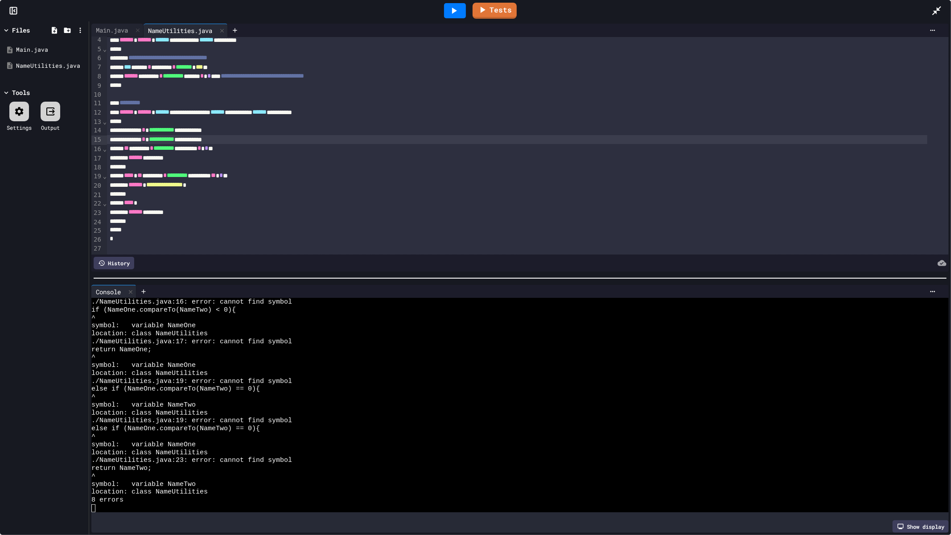
click at [128, 135] on div "**********" at bounding box center [517, 139] width 820 height 9
click at [457, 11] on icon at bounding box center [453, 10] width 11 height 11
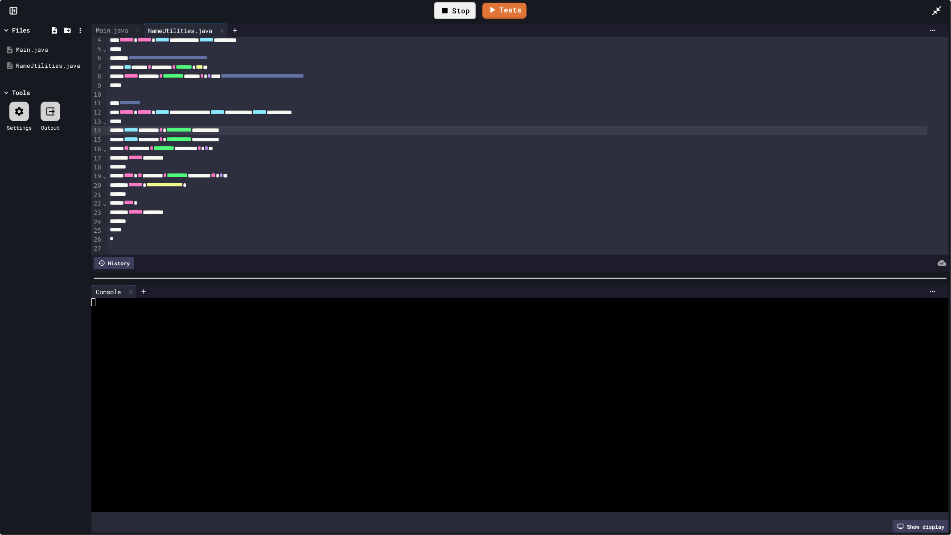
scroll to position [0, 0]
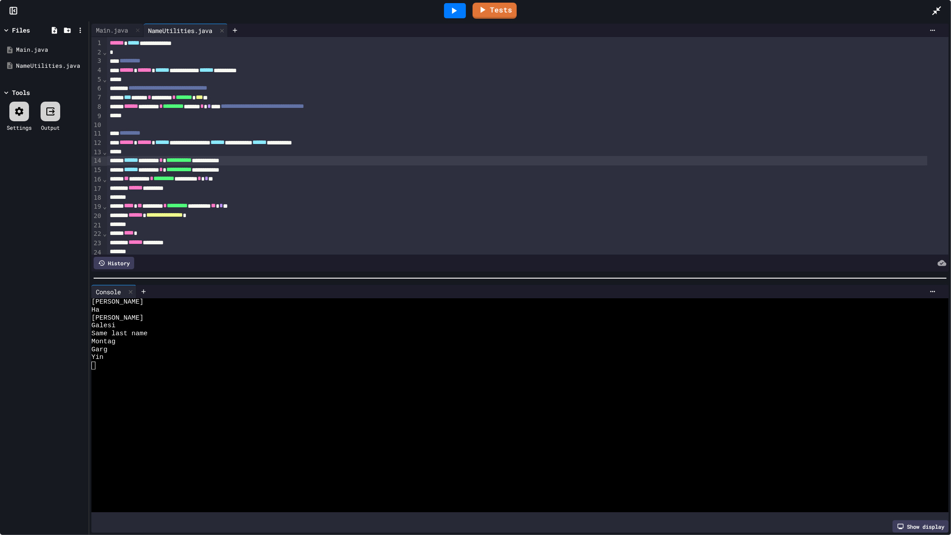
click at [855, 9] on icon at bounding box center [936, 10] width 11 height 11
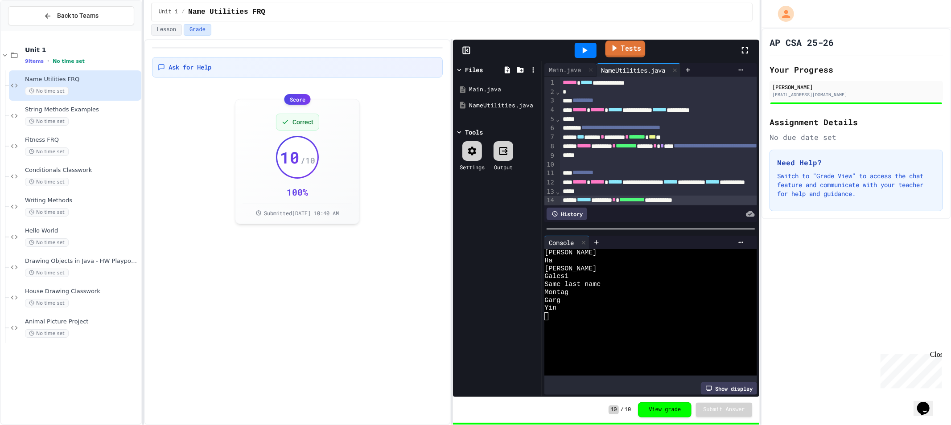
click at [636, 54] on link "Tests" at bounding box center [625, 49] width 40 height 17
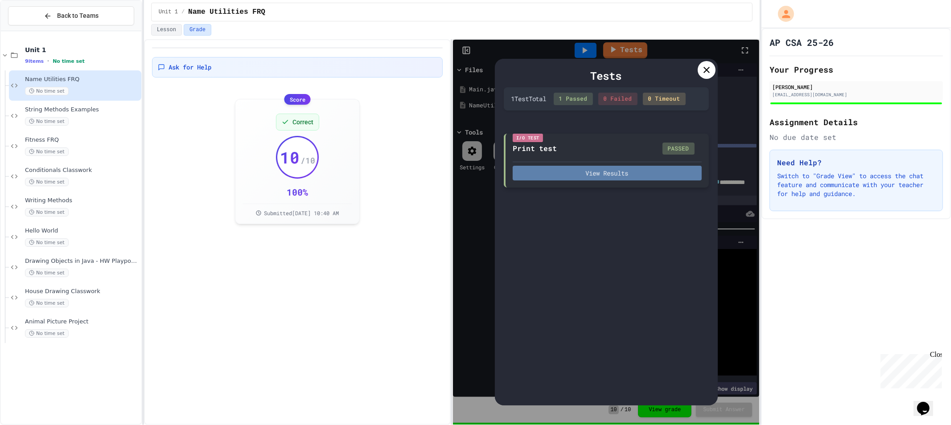
click at [612, 170] on button "View Results" at bounding box center [607, 173] width 189 height 15
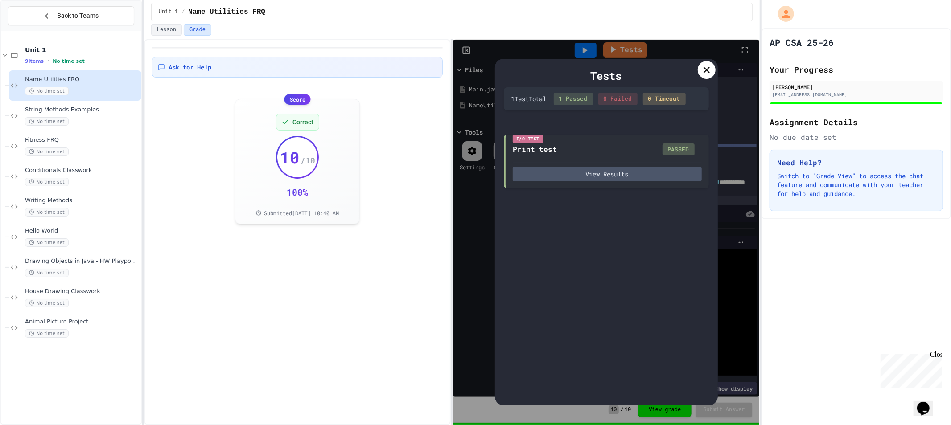
click at [726, 71] on div "Tests 1 Test Total 1 Passed 0 Failed 0 Timeout I/O Test Print test PASSED View …" at bounding box center [606, 232] width 306 height 385
click at [715, 72] on div "Tests 1 Test Total 1 Passed 0 Failed 0 Timeout I/O Test Print test PASSED View …" at bounding box center [606, 232] width 223 height 347
click at [700, 77] on div at bounding box center [707, 70] width 18 height 18
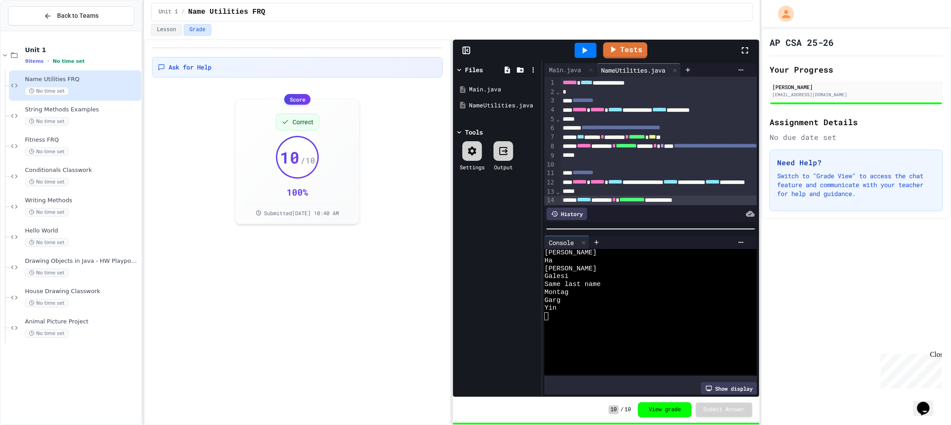
click at [740, 52] on icon at bounding box center [745, 50] width 11 height 11
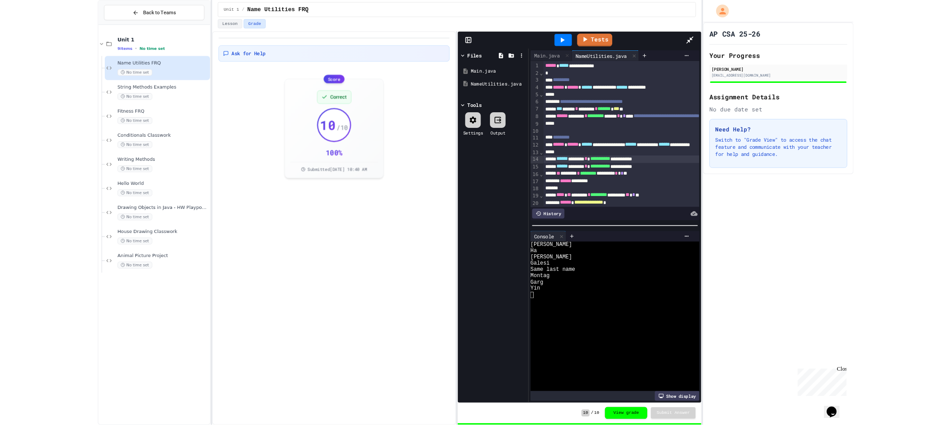
scroll to position [41, 0]
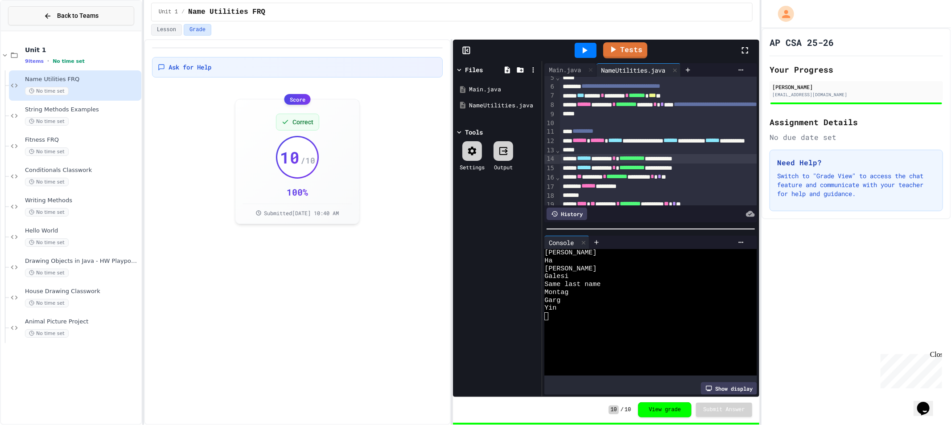
click at [53, 16] on div "Back to Teams" at bounding box center [71, 15] width 55 height 9
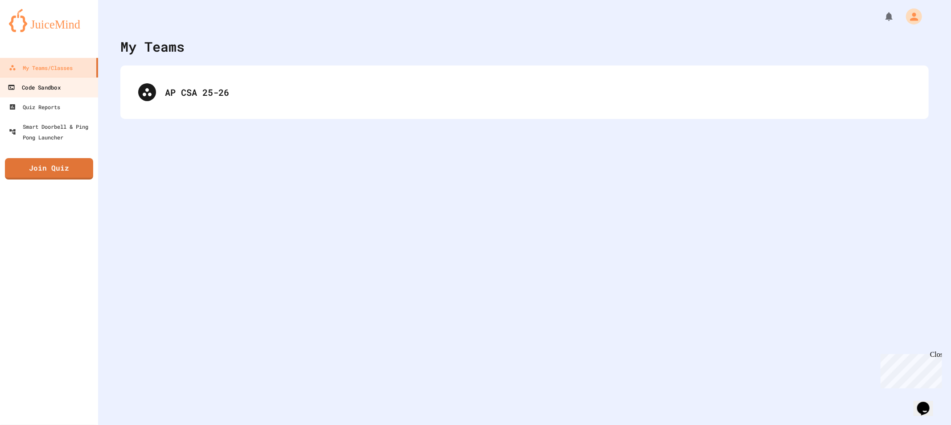
click at [45, 88] on div "Code Sandbox" at bounding box center [34, 87] width 53 height 11
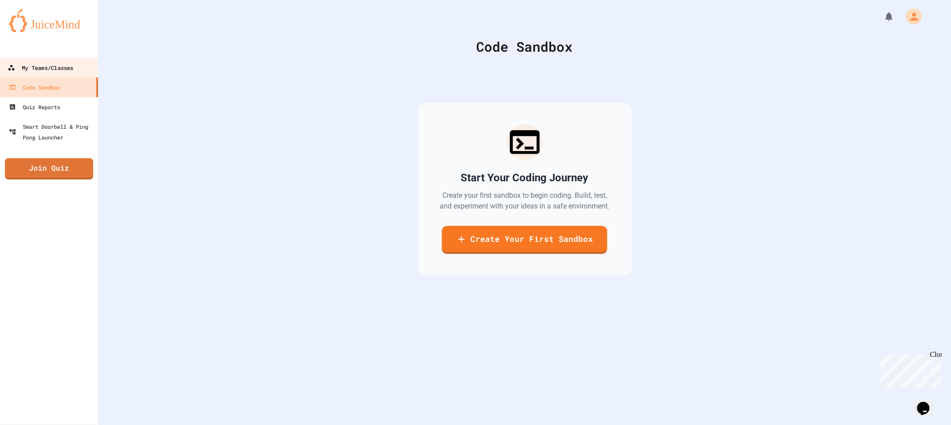
click at [23, 63] on div "My Teams/Classes" at bounding box center [41, 67] width 66 height 11
